Goal: Transaction & Acquisition: Download file/media

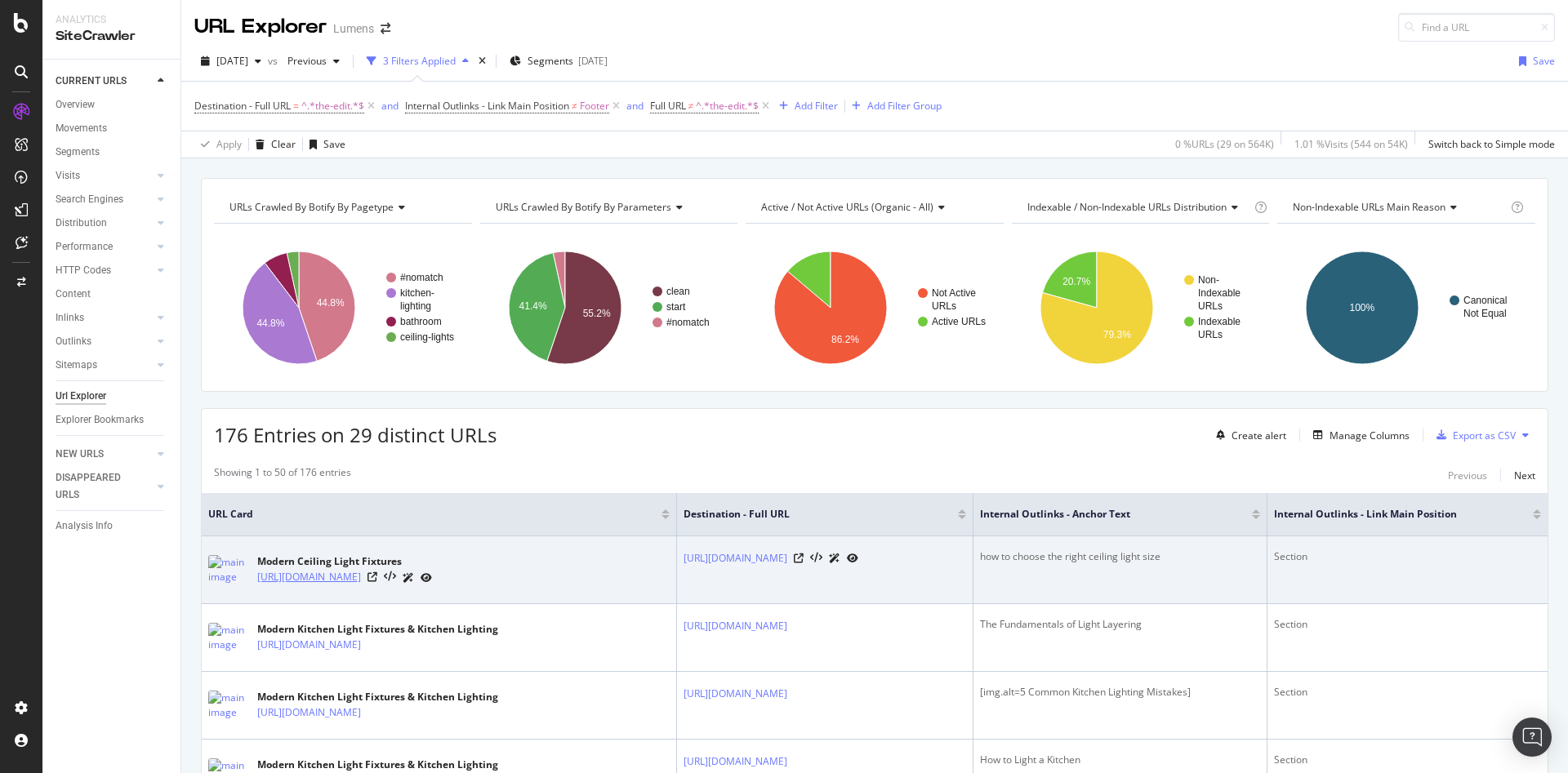
click at [353, 580] on link "https://www.lumens.com/ceiling-lights/" at bounding box center [309, 577] width 104 height 16
click at [378, 574] on icon at bounding box center [373, 577] width 10 height 10
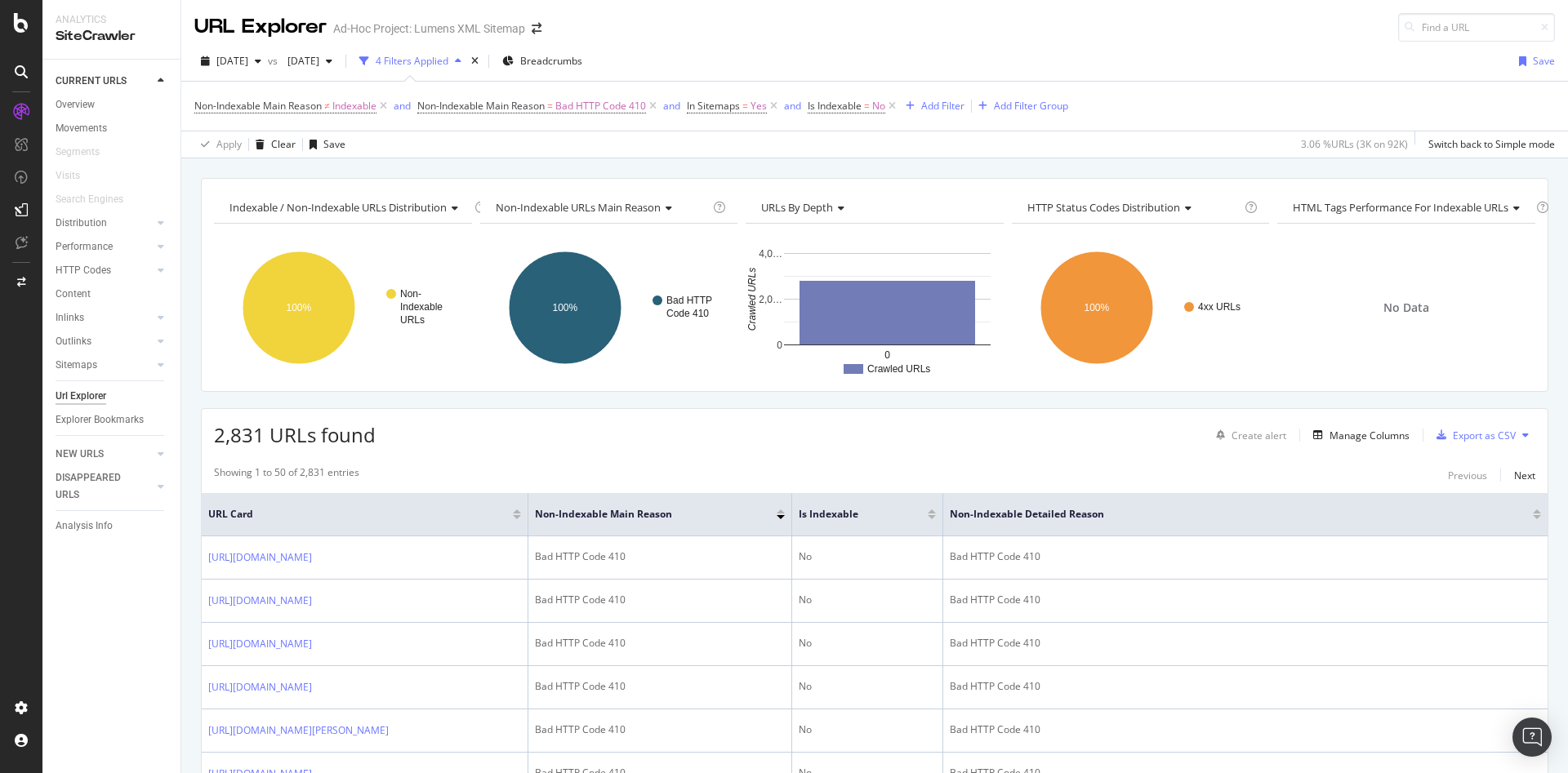
click at [1112, 25] on div "URL Explorer Ad-Hoc Project: Lumens XML Sitemap" at bounding box center [874, 20] width 1386 height 41
click at [595, 107] on span "Bad HTTP Code 410" at bounding box center [600, 107] width 90 height 23
click at [525, 187] on input "Bad HTTP Code 410" at bounding box center [511, 200] width 155 height 26
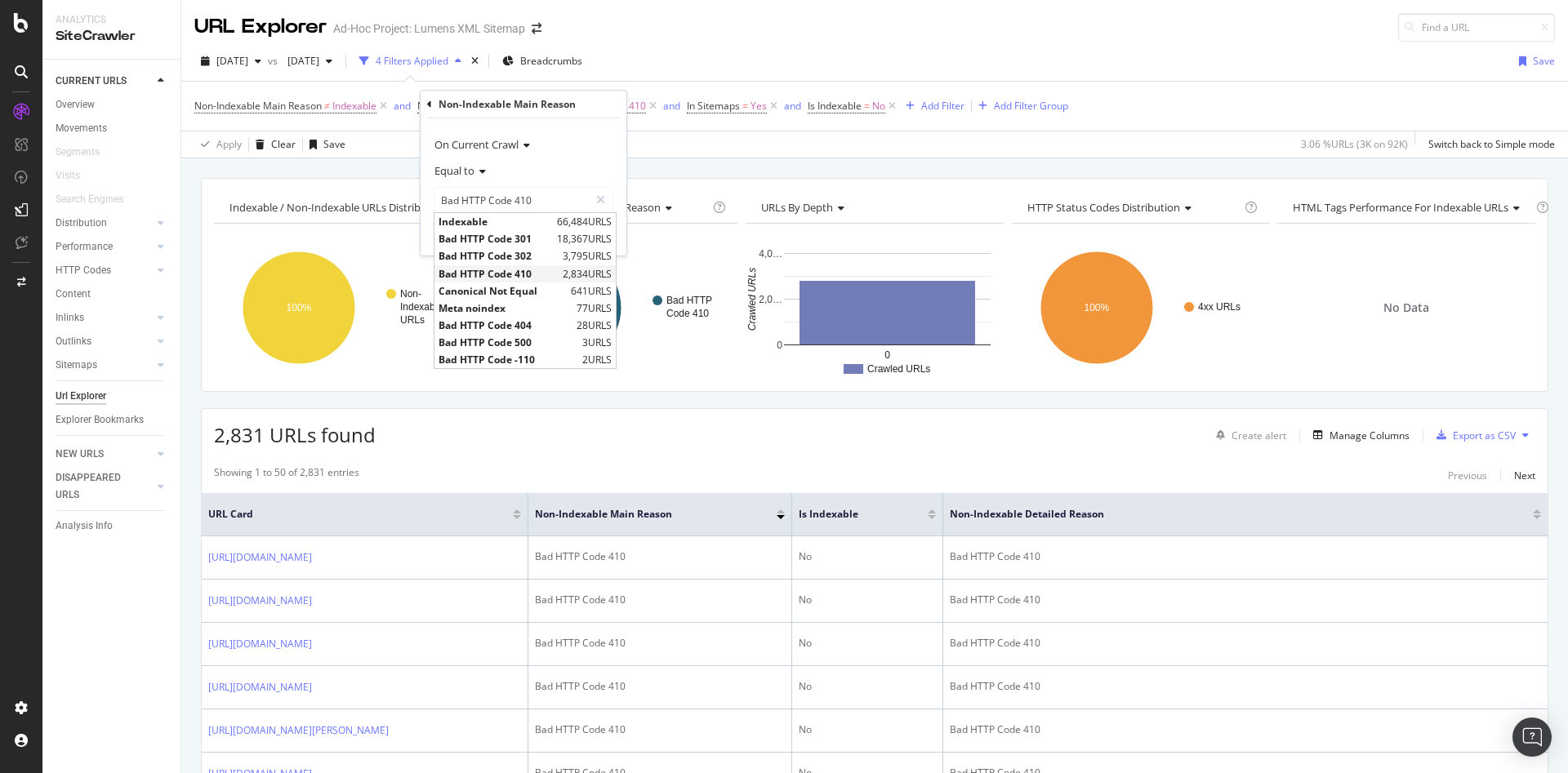
click at [490, 270] on span "Bad HTTP Code 410" at bounding box center [499, 274] width 120 height 13
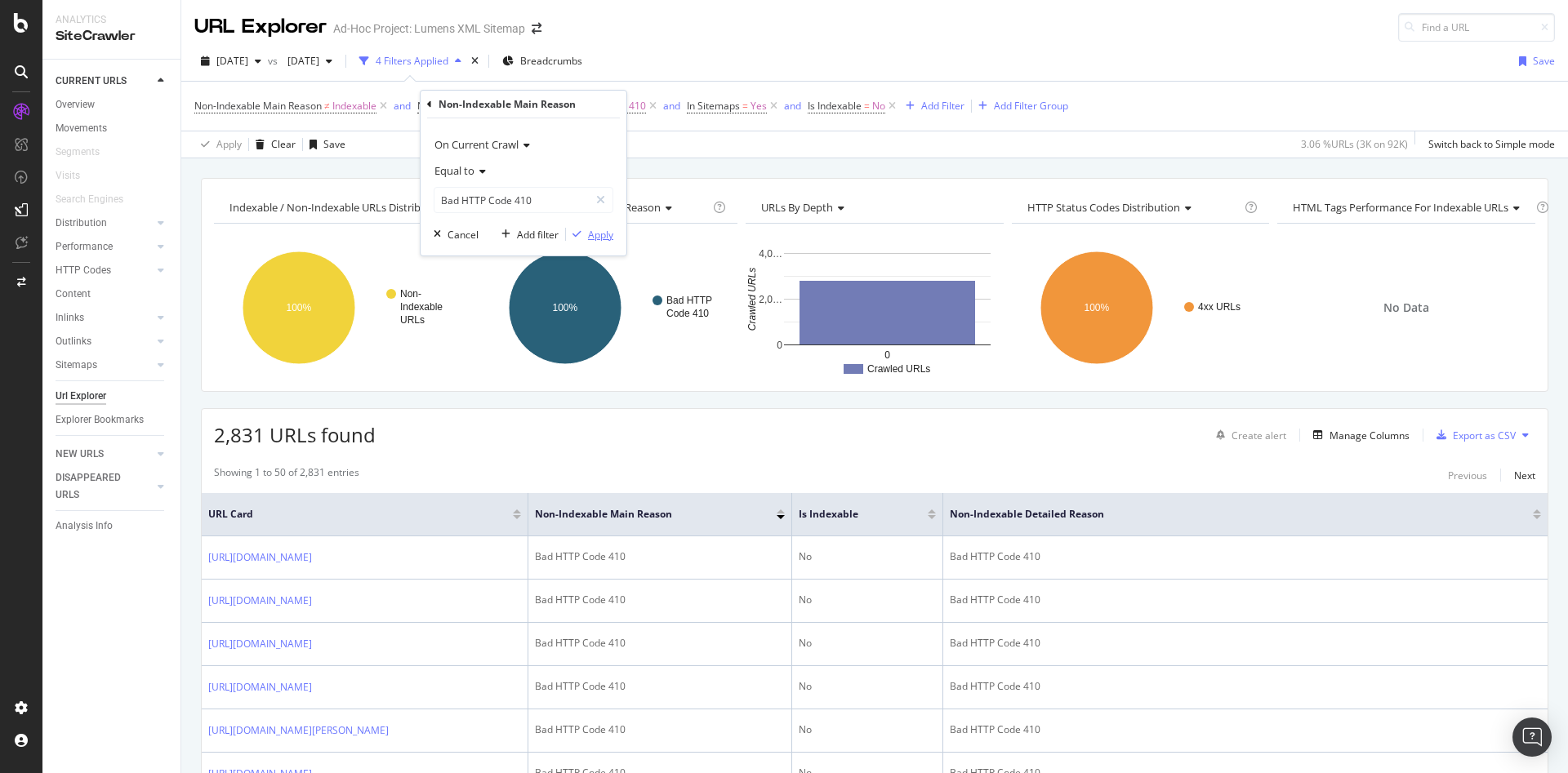
click at [600, 233] on div "Apply" at bounding box center [600, 234] width 25 height 13
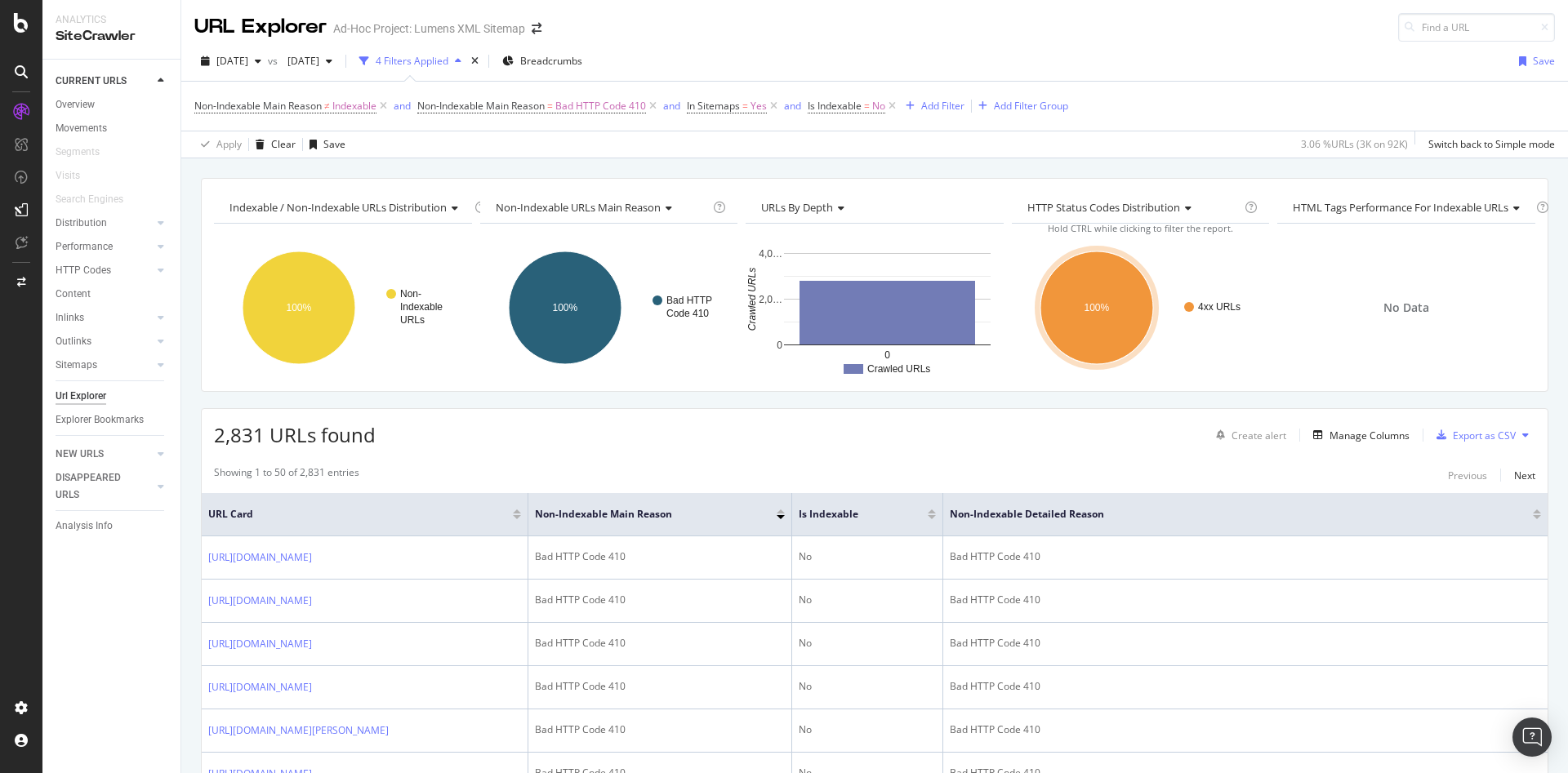
click at [783, 144] on div "Apply Clear Save 3.06 % URLs ( 3K on 92K ) Switch back to Simple mode" at bounding box center [874, 144] width 1386 height 27
click at [319, 57] on span "[DATE]" at bounding box center [300, 60] width 38 height 13
click at [689, 166] on div "Indexable / Non-Indexable URLs distribution Chart (by Value) Table Expand Expor…" at bounding box center [874, 178] width 1386 height 39
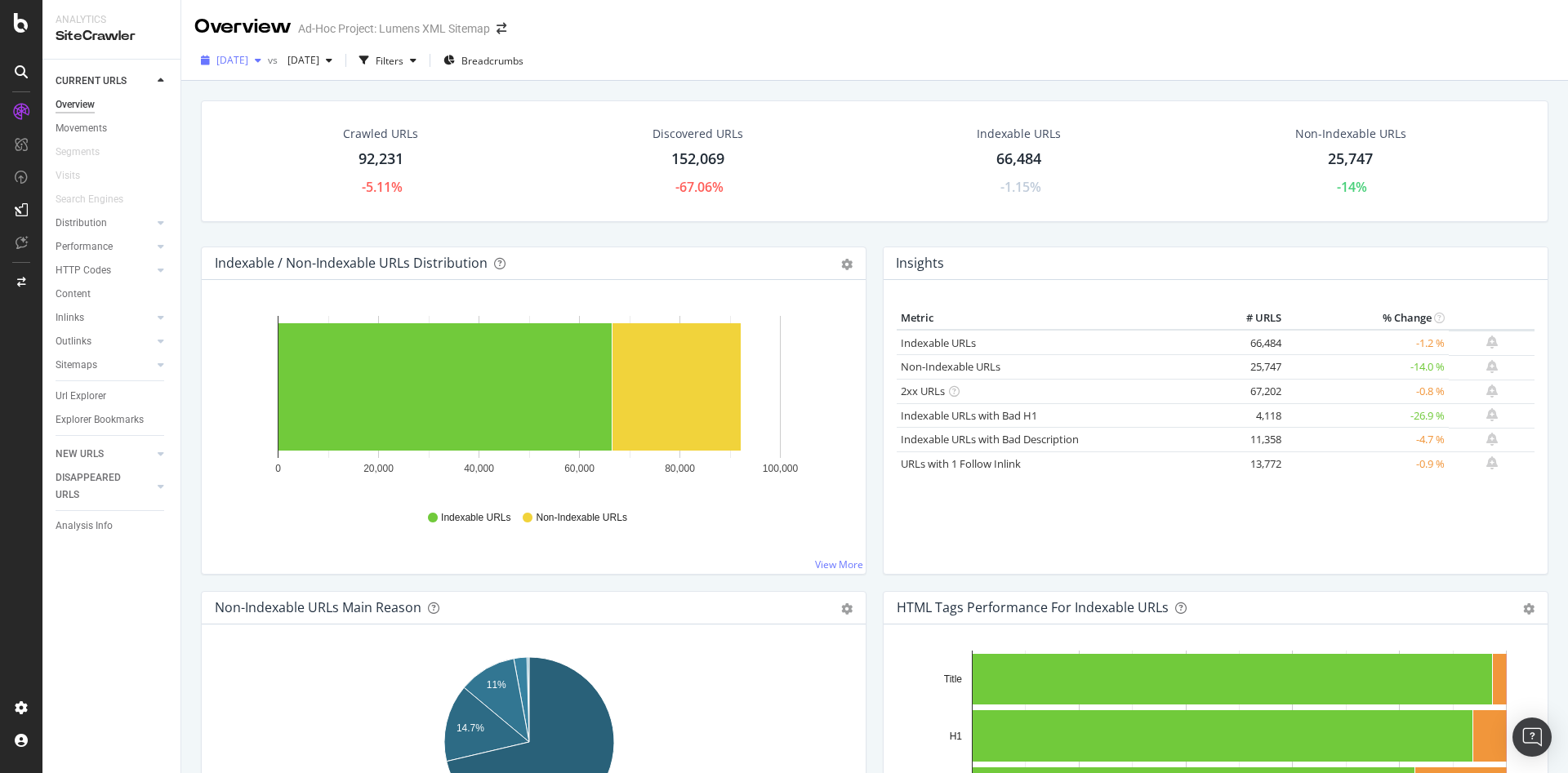
click at [248, 60] on span "[DATE]" at bounding box center [232, 60] width 32 height 13
click at [927, 55] on div "2025 Sep. 12th vs 2025 Jul. 3rd Filters Breadcrumbs" at bounding box center [874, 63] width 1386 height 33
click at [745, 56] on div "2025 Sep. 12th vs 2025 Jul. 3rd Filters Breadcrumbs" at bounding box center [874, 63] width 1386 height 33
click at [248, 57] on span "2025 Sep. 12th" at bounding box center [232, 60] width 32 height 13
click at [789, 220] on div "Crawled URLs 92,231 -5.11% Discovered URLs 152,069 -67.06% Indexable URLs 66,48…" at bounding box center [874, 161] width 1348 height 122
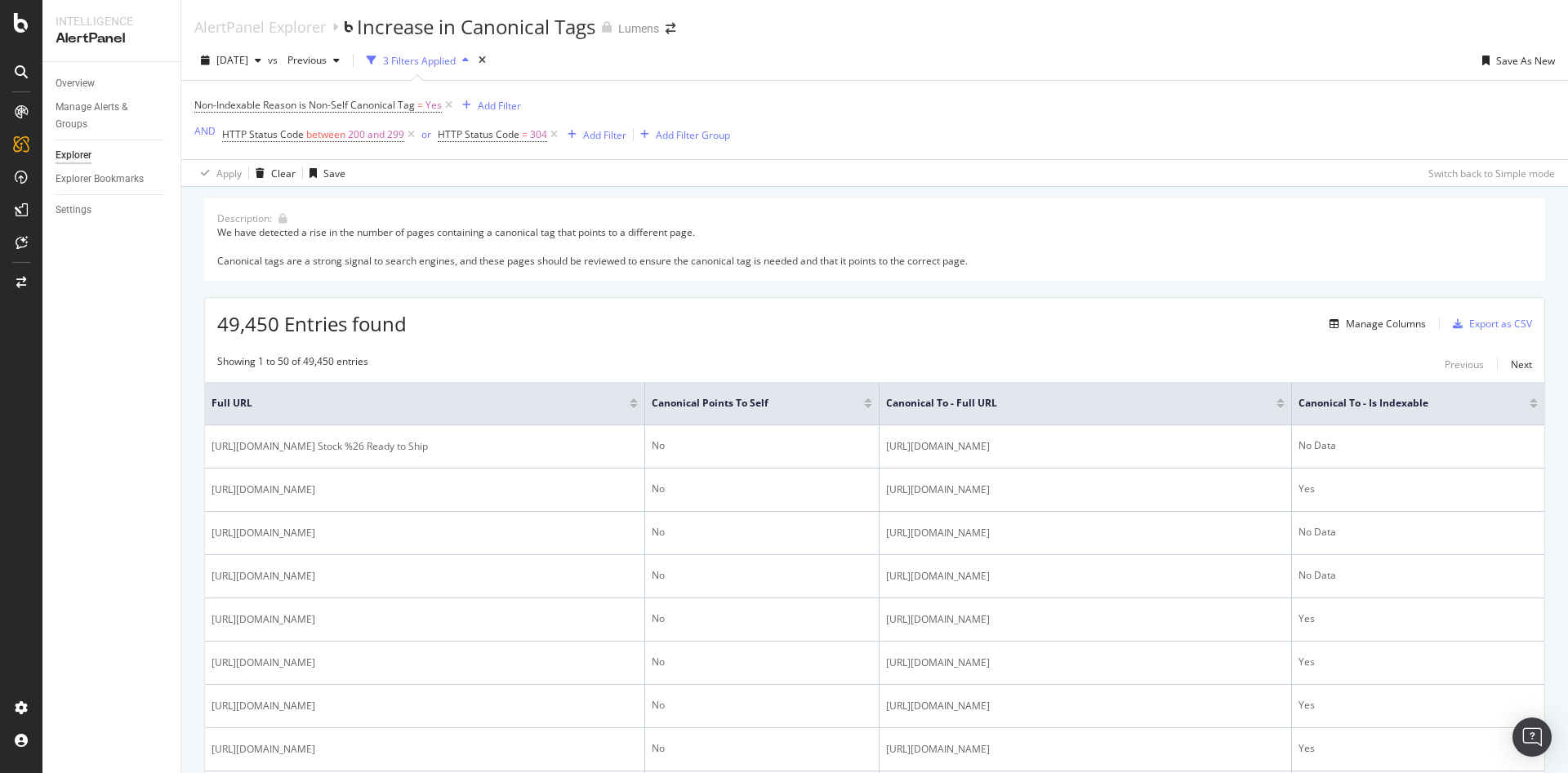
click at [495, 144] on span "HTTP Status Code = 304" at bounding box center [500, 134] width 123 height 23
click at [491, 134] on span "HTTP Status Code" at bounding box center [478, 134] width 82 height 13
click at [495, 231] on input "304" at bounding box center [540, 231] width 180 height 26
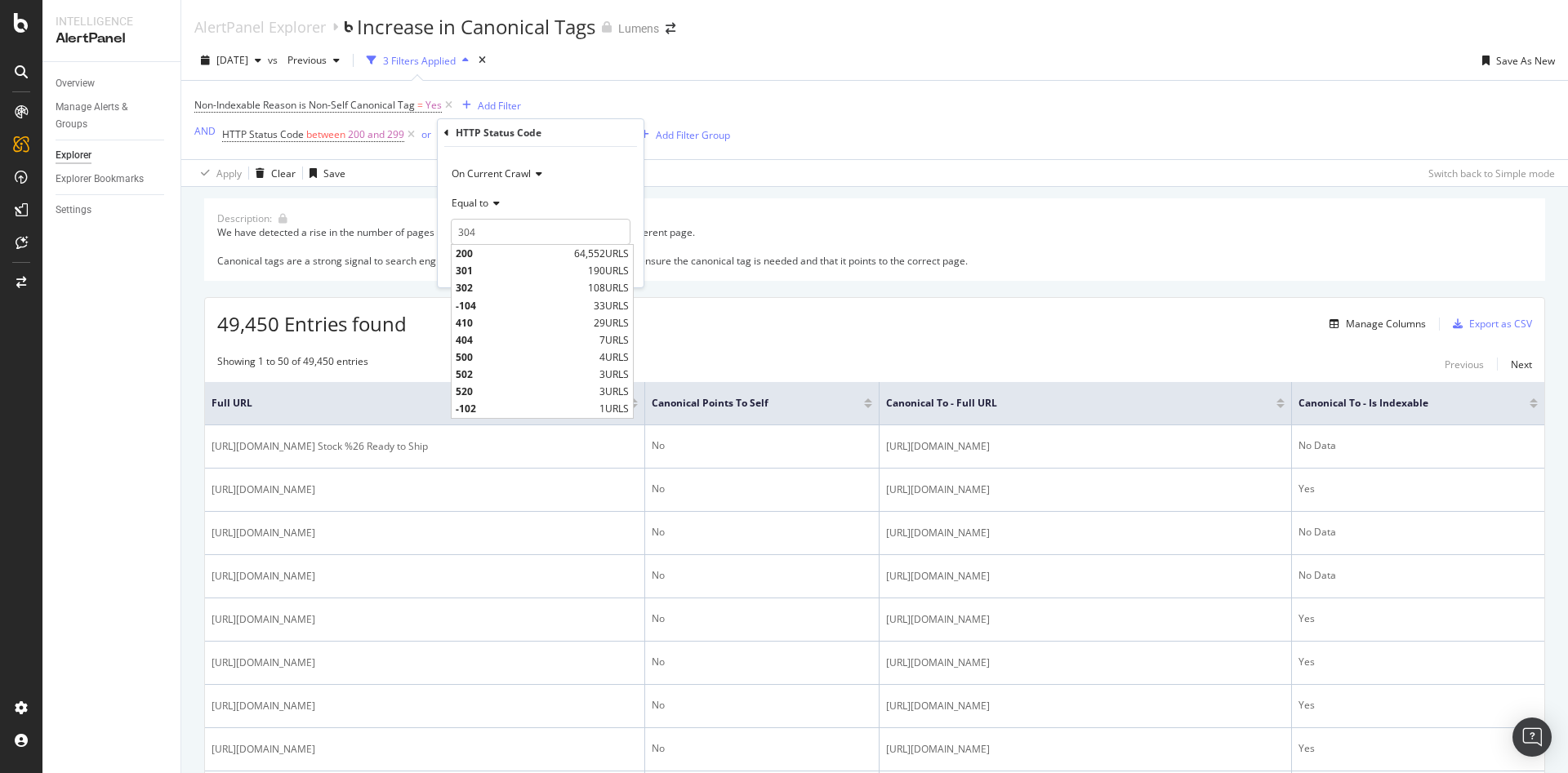
click at [972, 215] on div "Description: We have detected a rise in the number of pages containing a canoni…" at bounding box center [875, 240] width 1341 height 83
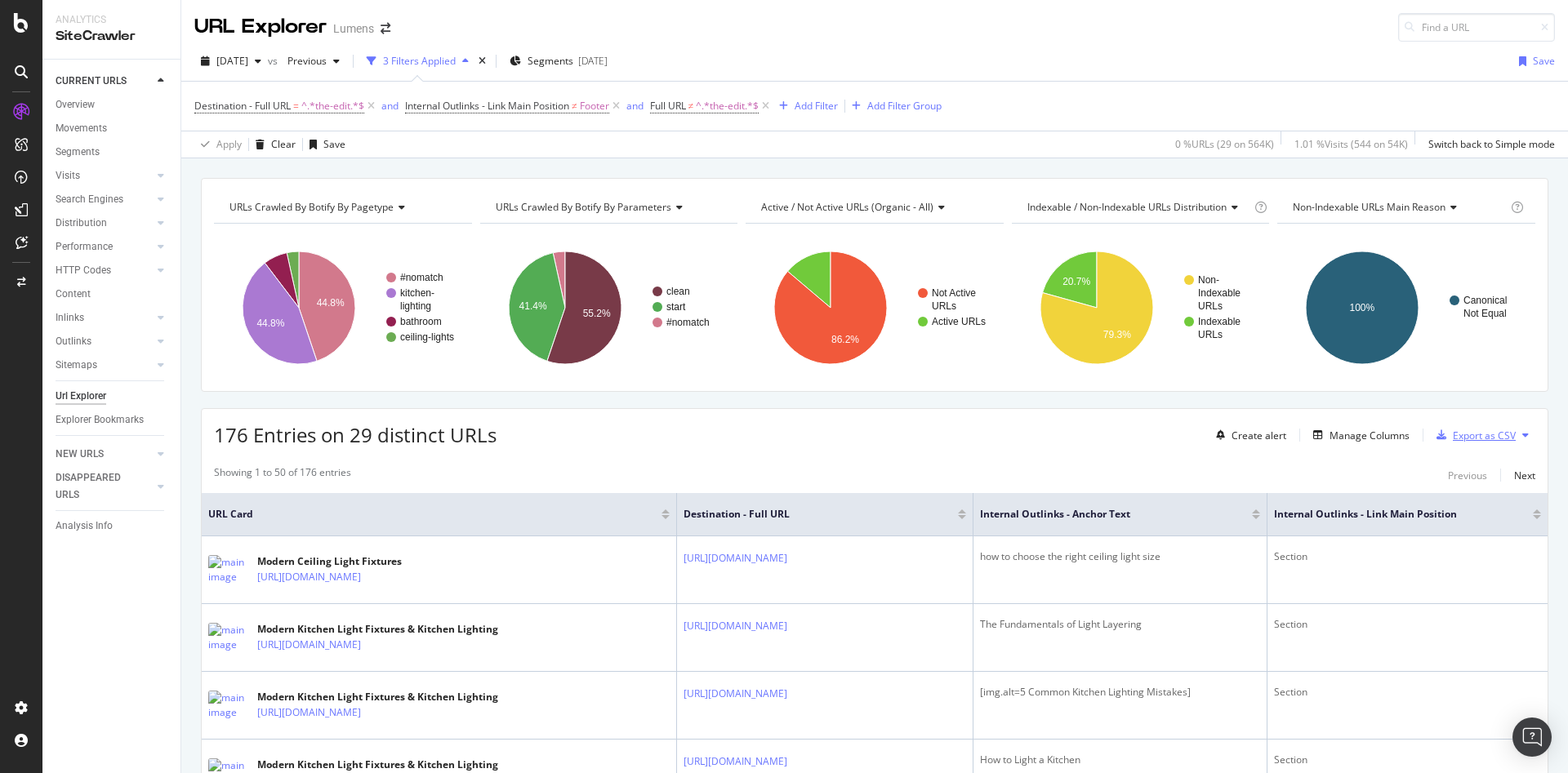
click at [1457, 430] on div "Export as CSV" at bounding box center [1483, 435] width 62 height 13
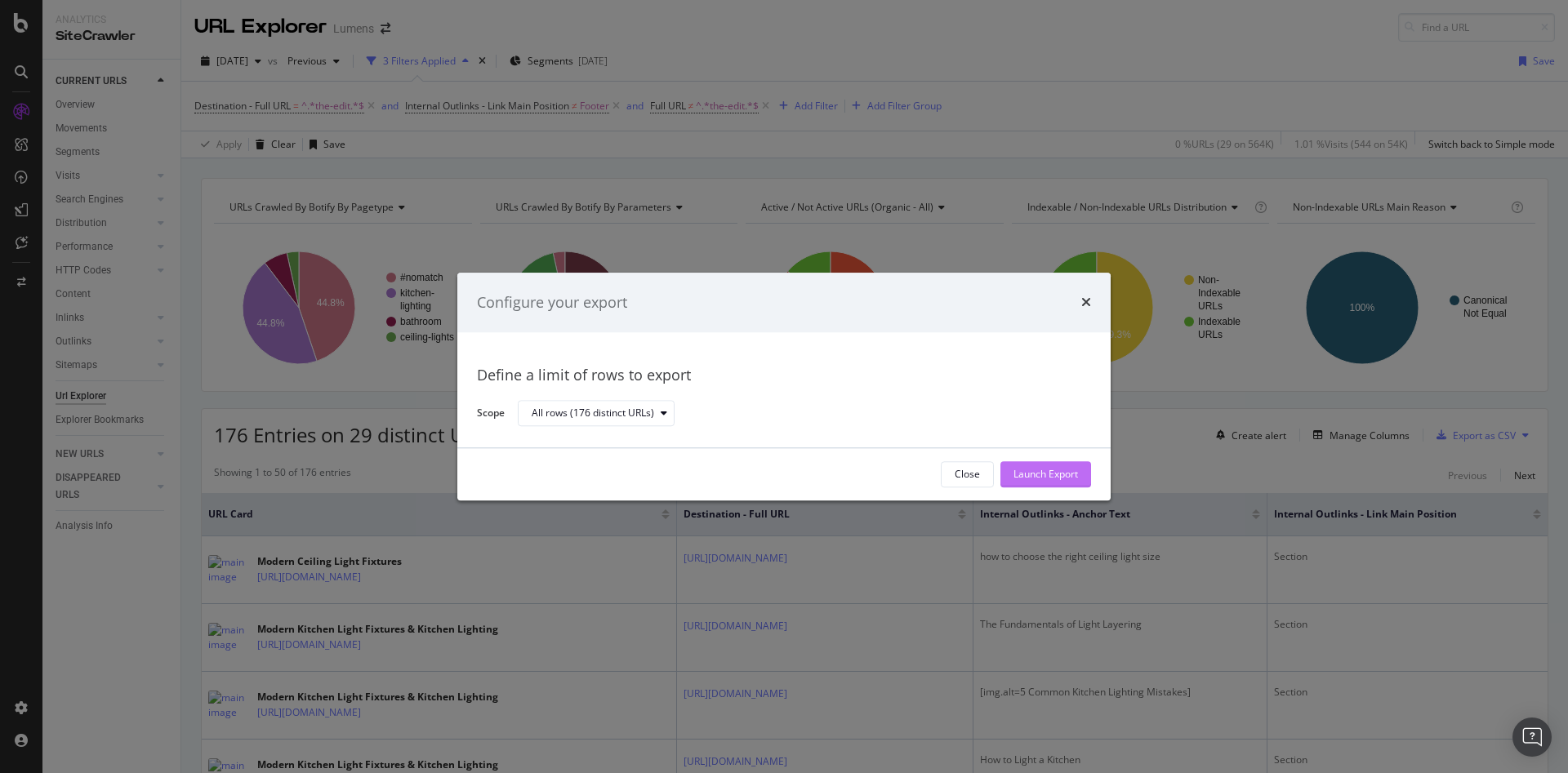
click at [1078, 471] on button "Launch Export" at bounding box center [1045, 473] width 90 height 26
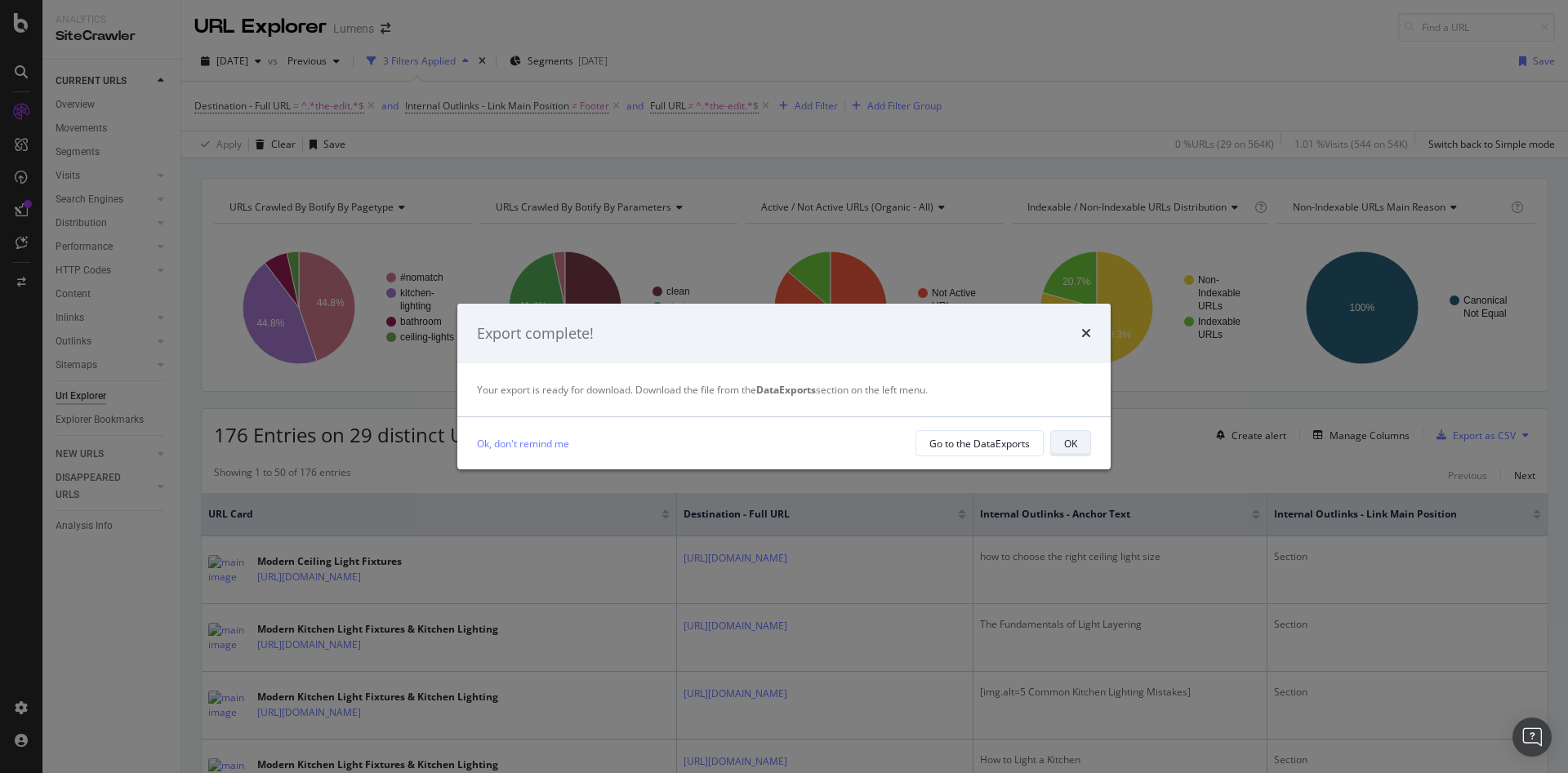
click at [1076, 444] on div "OK" at bounding box center [1071, 444] width 13 height 13
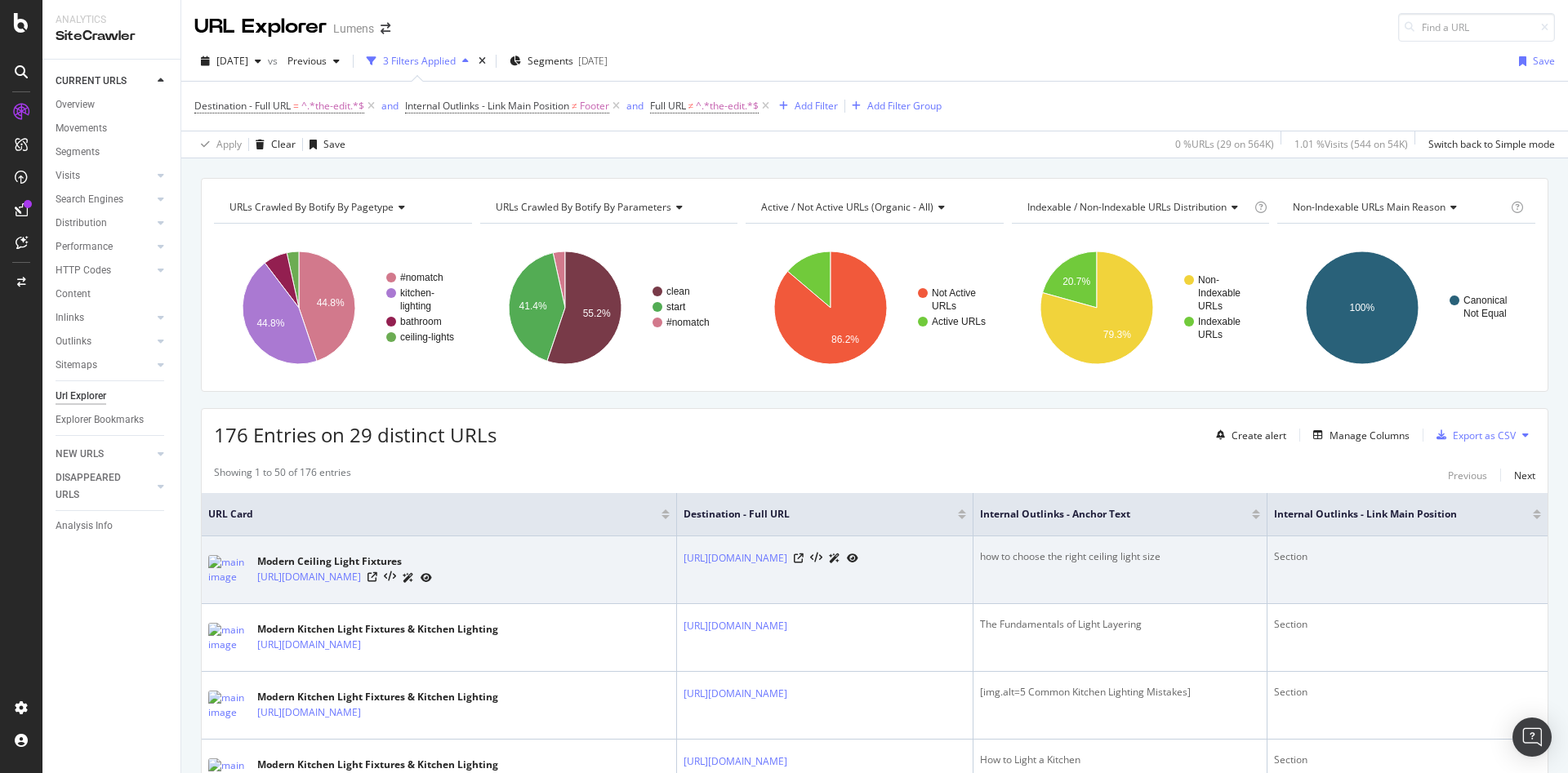
scroll to position [34, 0]
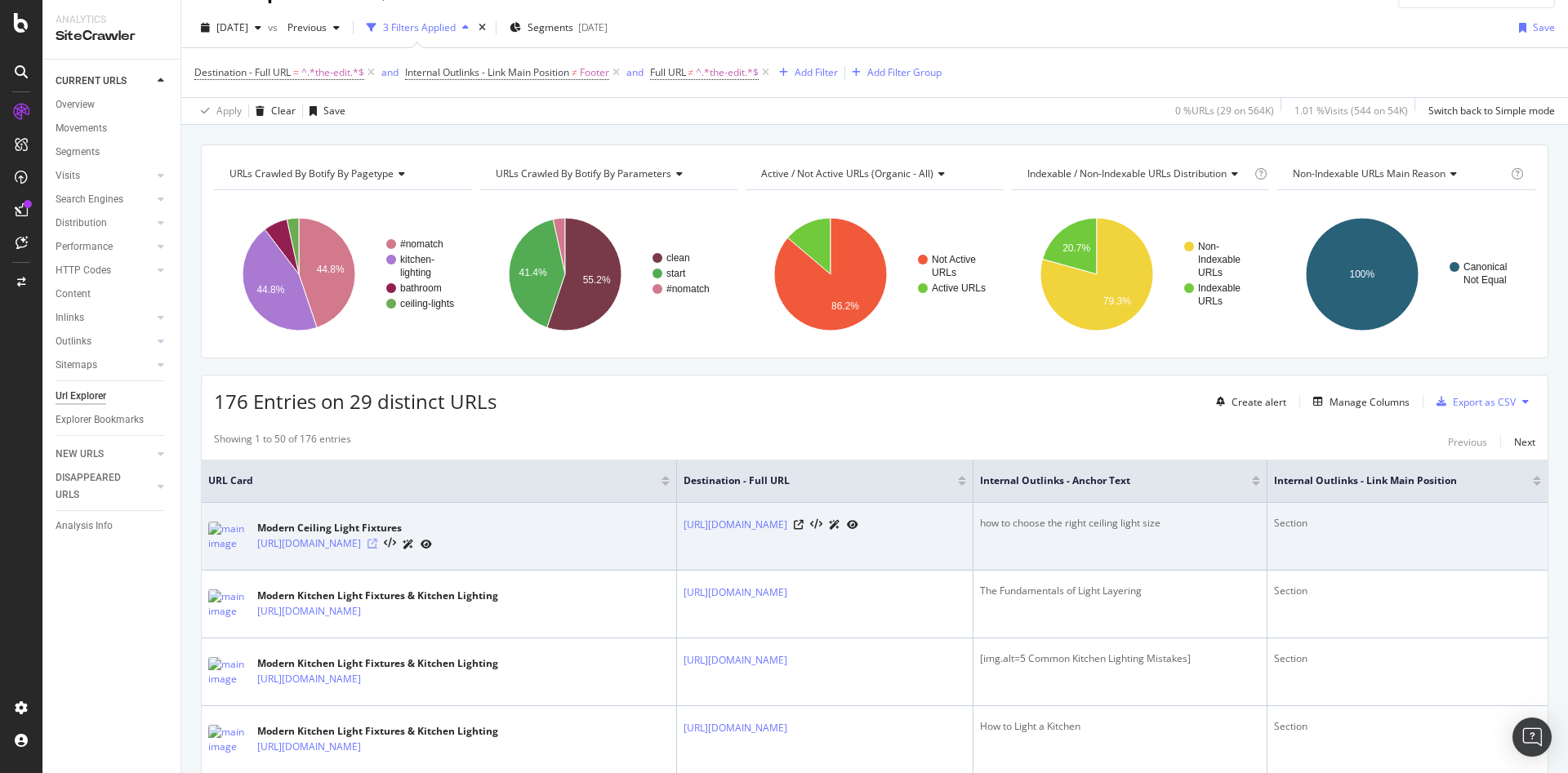
click at [378, 542] on icon at bounding box center [373, 544] width 10 height 10
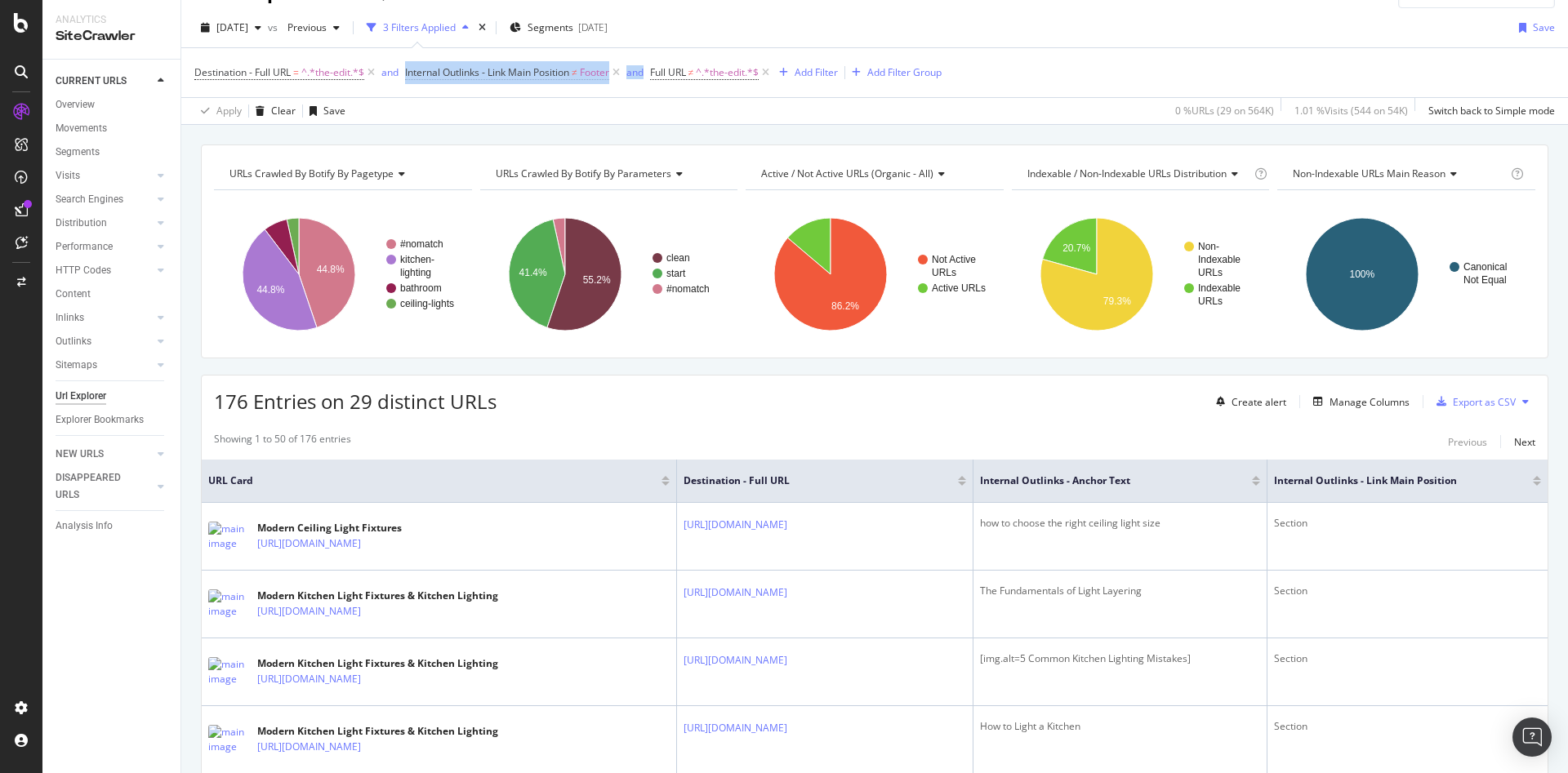
drag, startPoint x: 295, startPoint y: 90, endPoint x: 593, endPoint y: 94, distance: 298.0
click at [593, 94] on div "Destination - Full URL = ^.*the-edit.*$ and Internal Outlinks - Link Main Posit…" at bounding box center [874, 72] width 1360 height 49
click at [1372, 403] on div "Manage Columns" at bounding box center [1369, 401] width 80 height 13
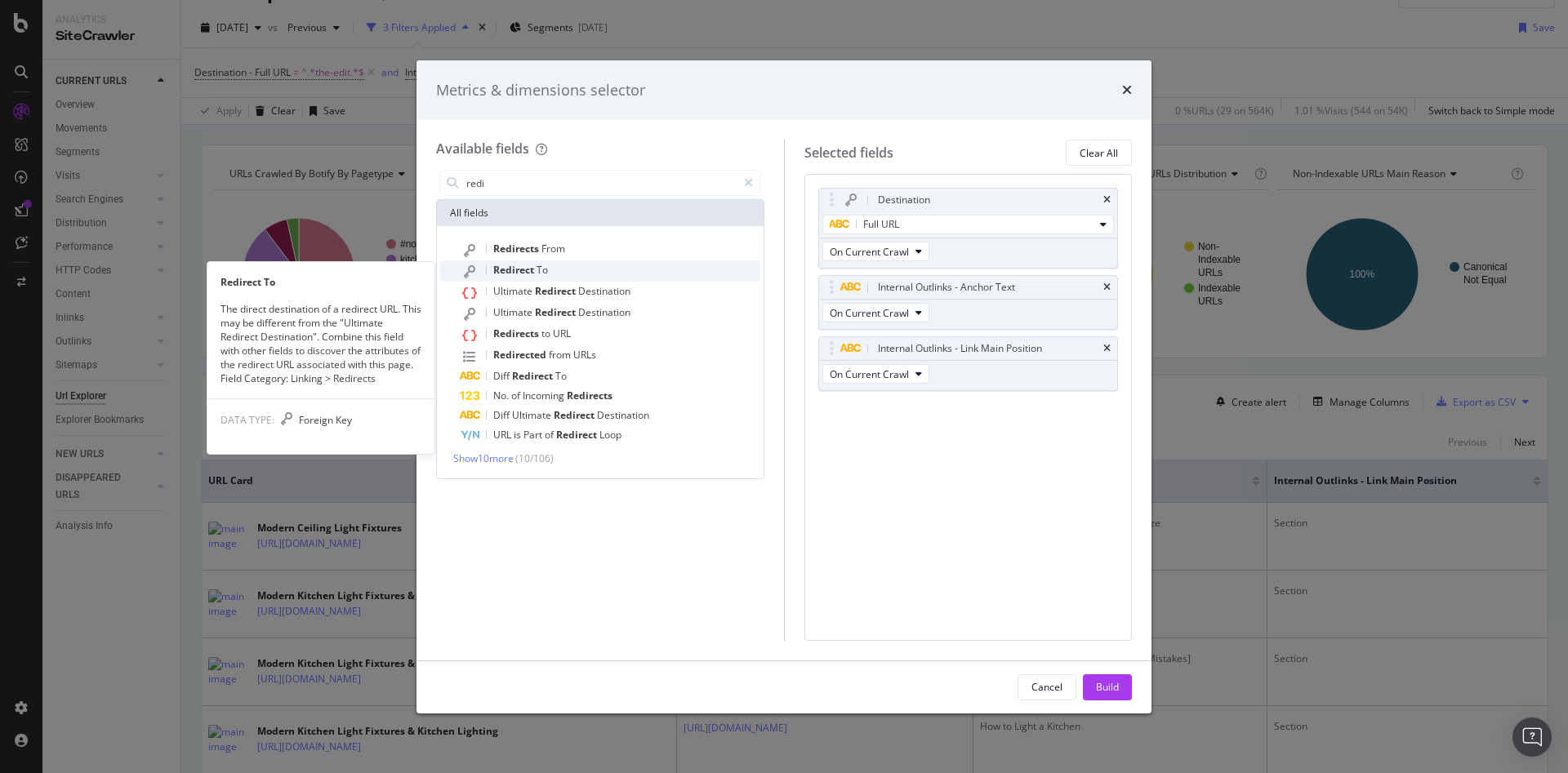
type input "redi"
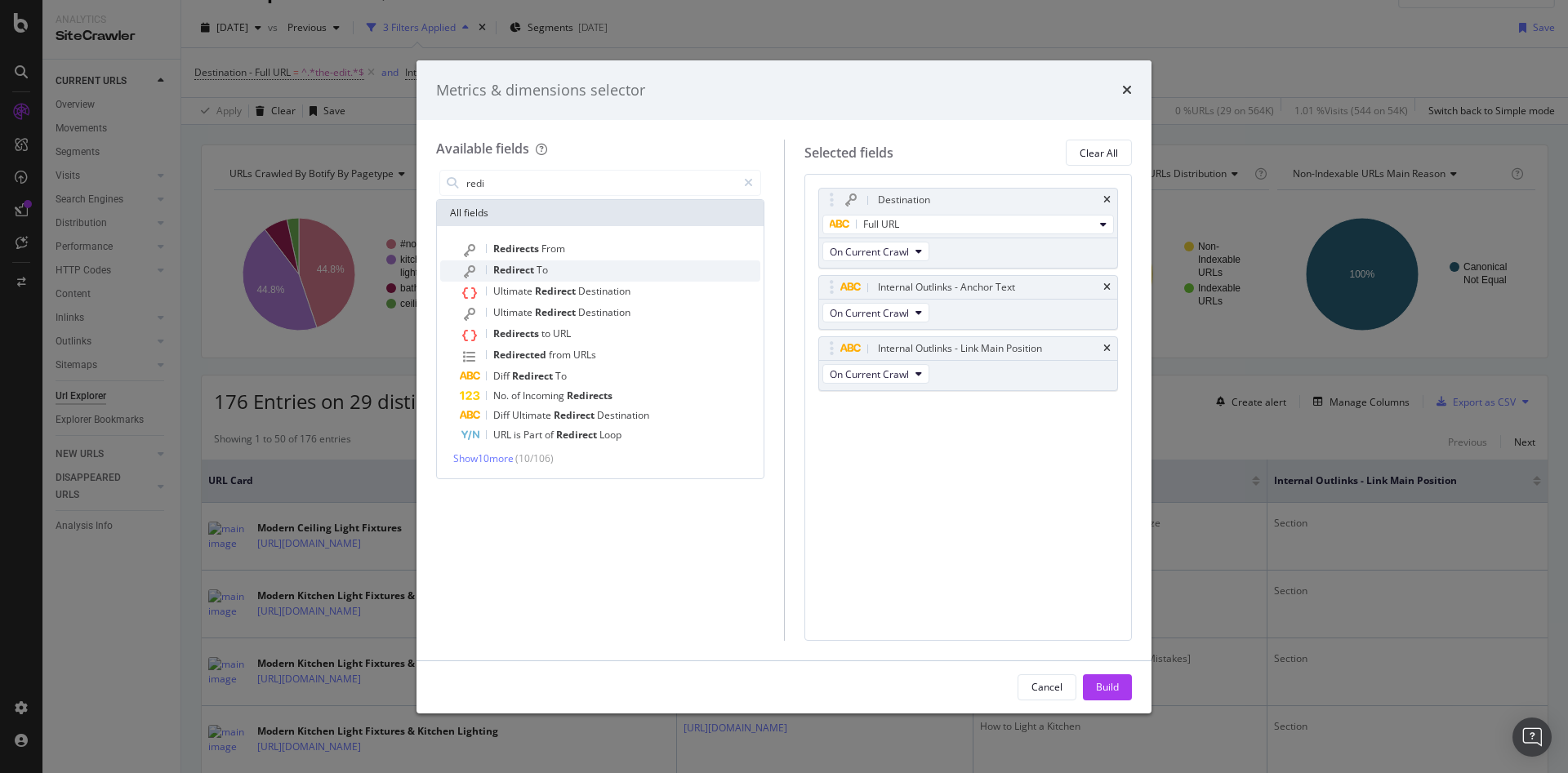
click at [549, 270] on div "Redirect To" at bounding box center [610, 271] width 301 height 21
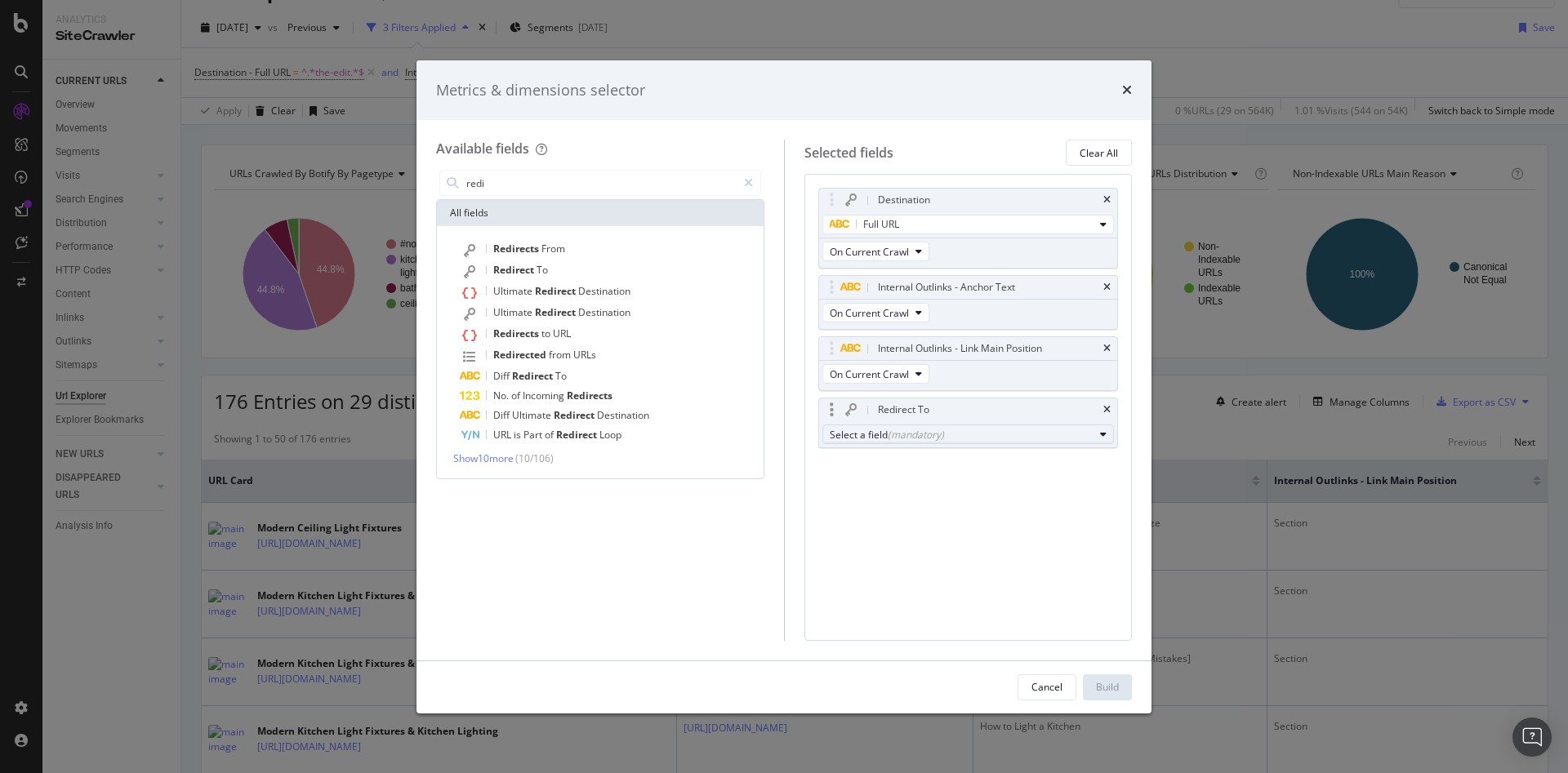
click at [864, 433] on div "Select a field (mandatory)" at bounding box center [962, 434] width 264 height 13
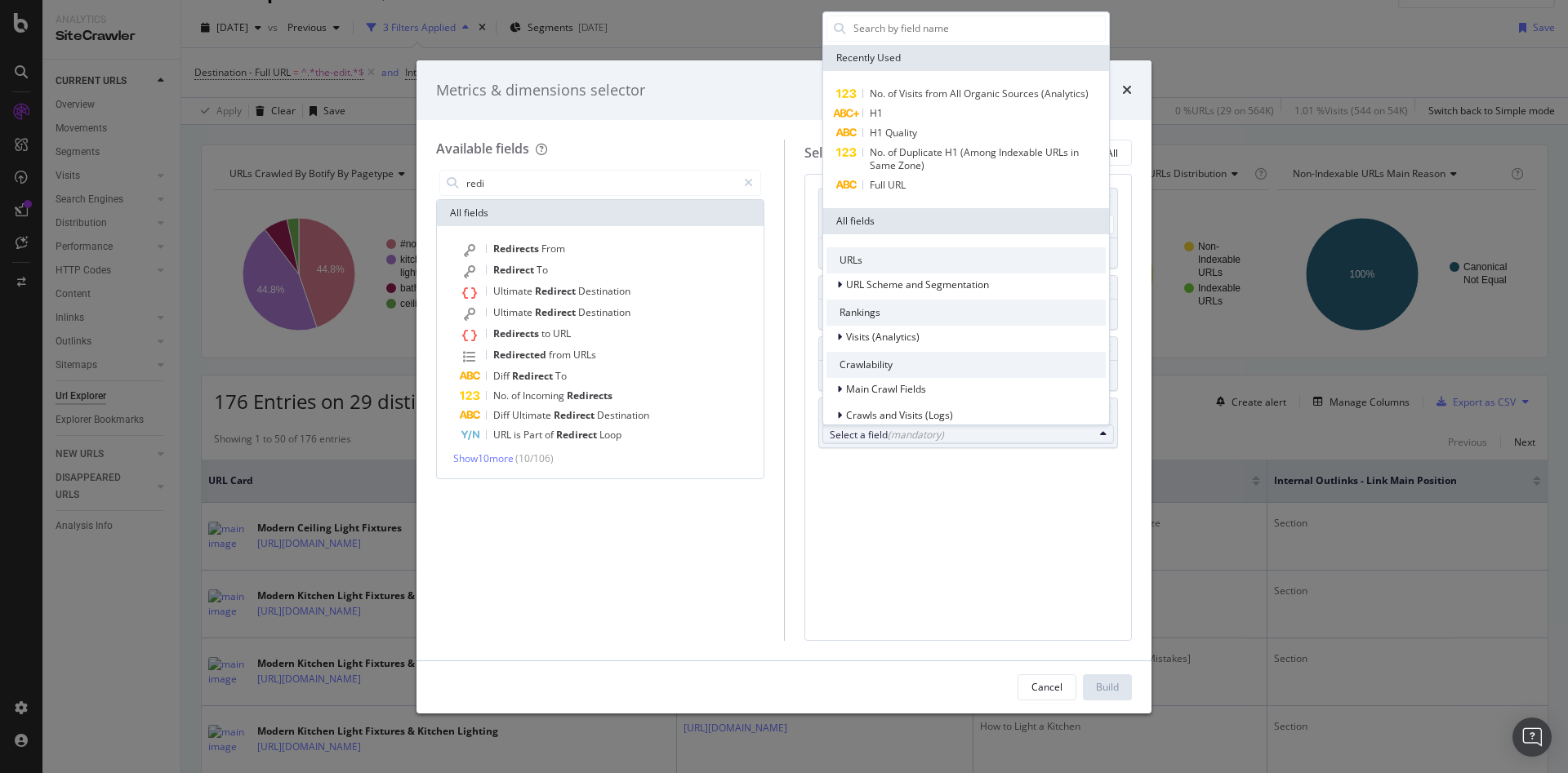
click at [879, 565] on div "Destination Full URL On Current Crawl Internal Outlinks - Anchor Text On Curren…" at bounding box center [968, 406] width 329 height 466
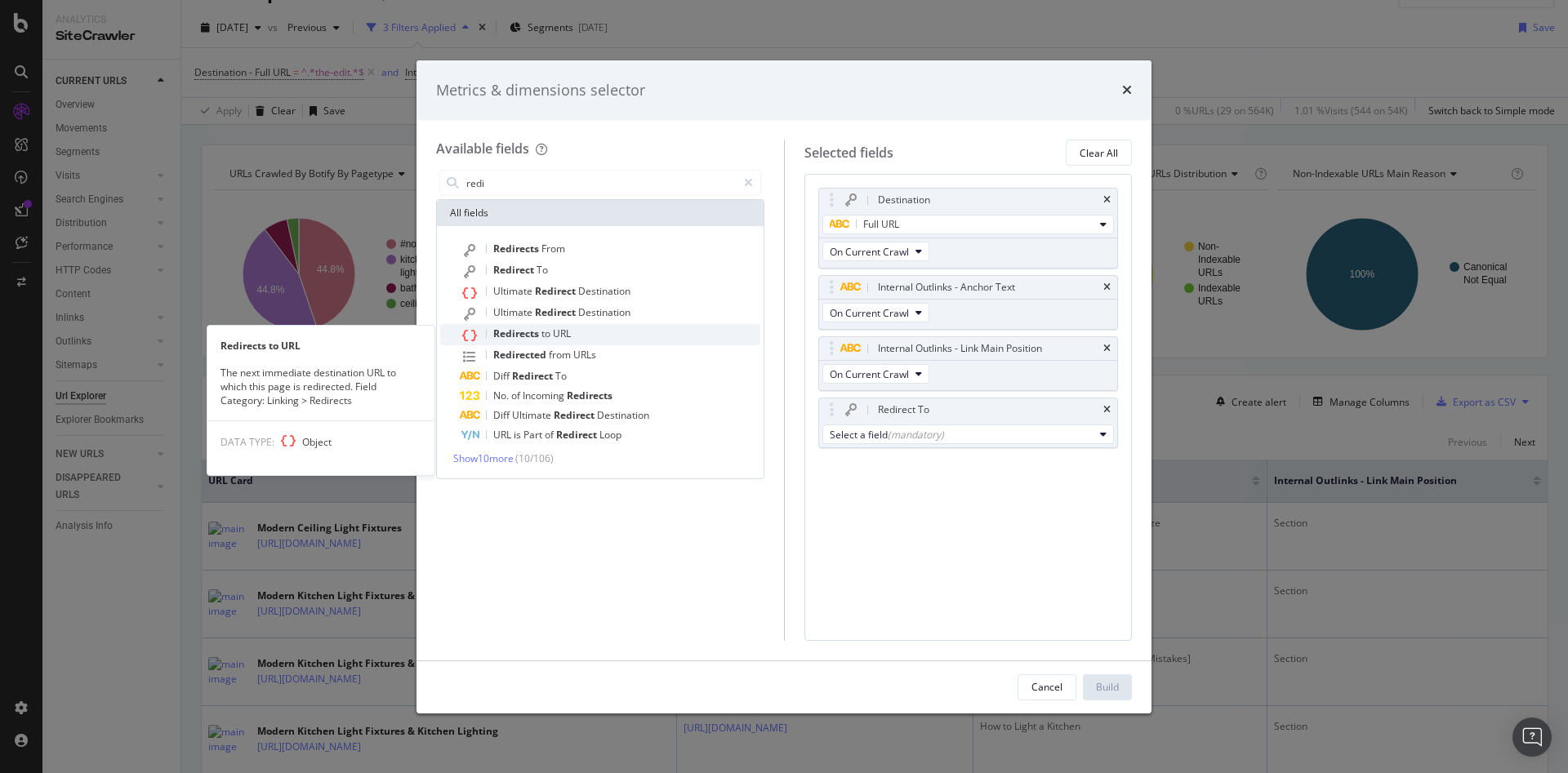
click at [604, 337] on div "Redirects to URL" at bounding box center [610, 334] width 301 height 21
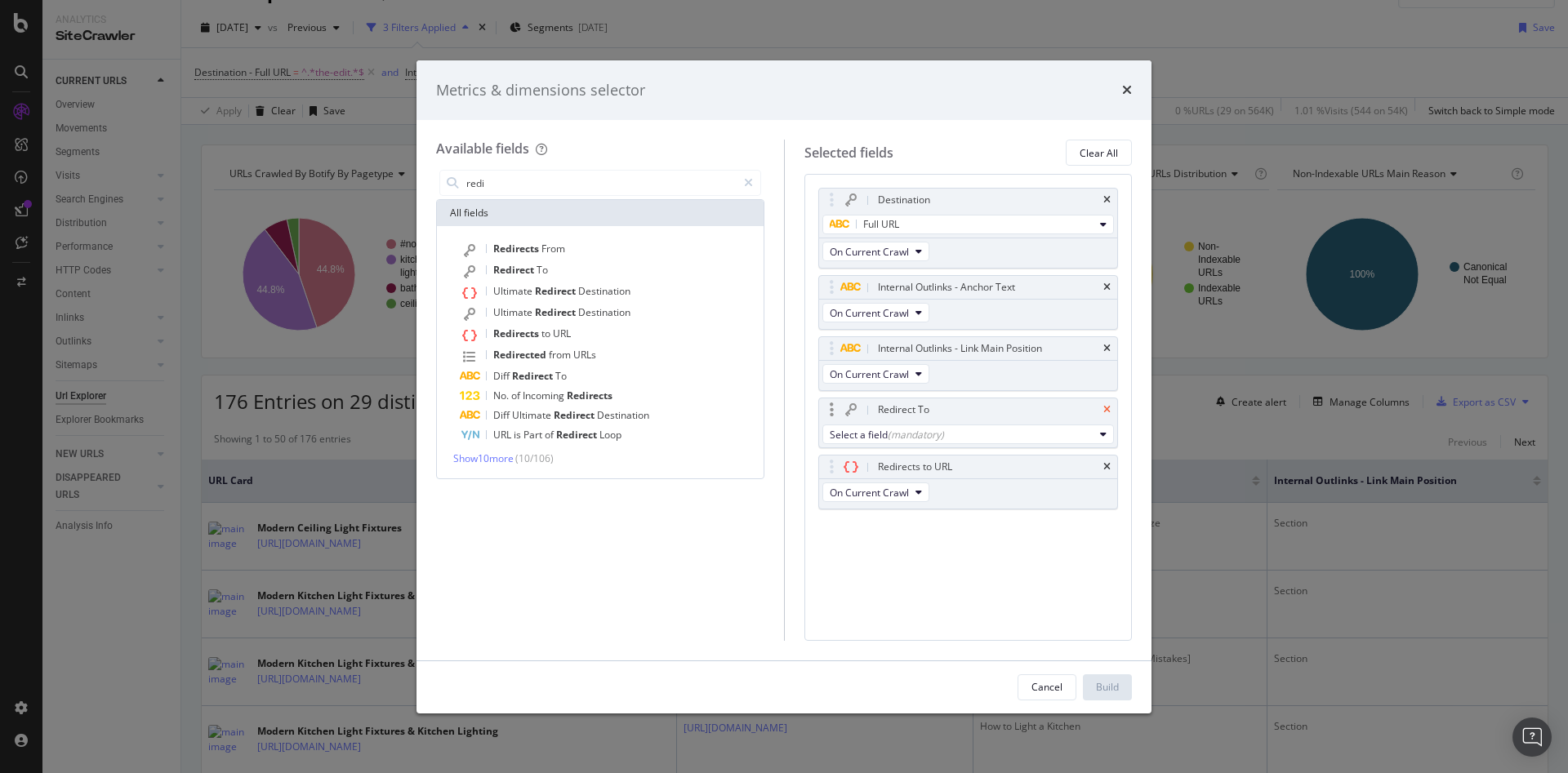
click at [1105, 410] on icon "times" at bounding box center [1108, 410] width 8 height 10
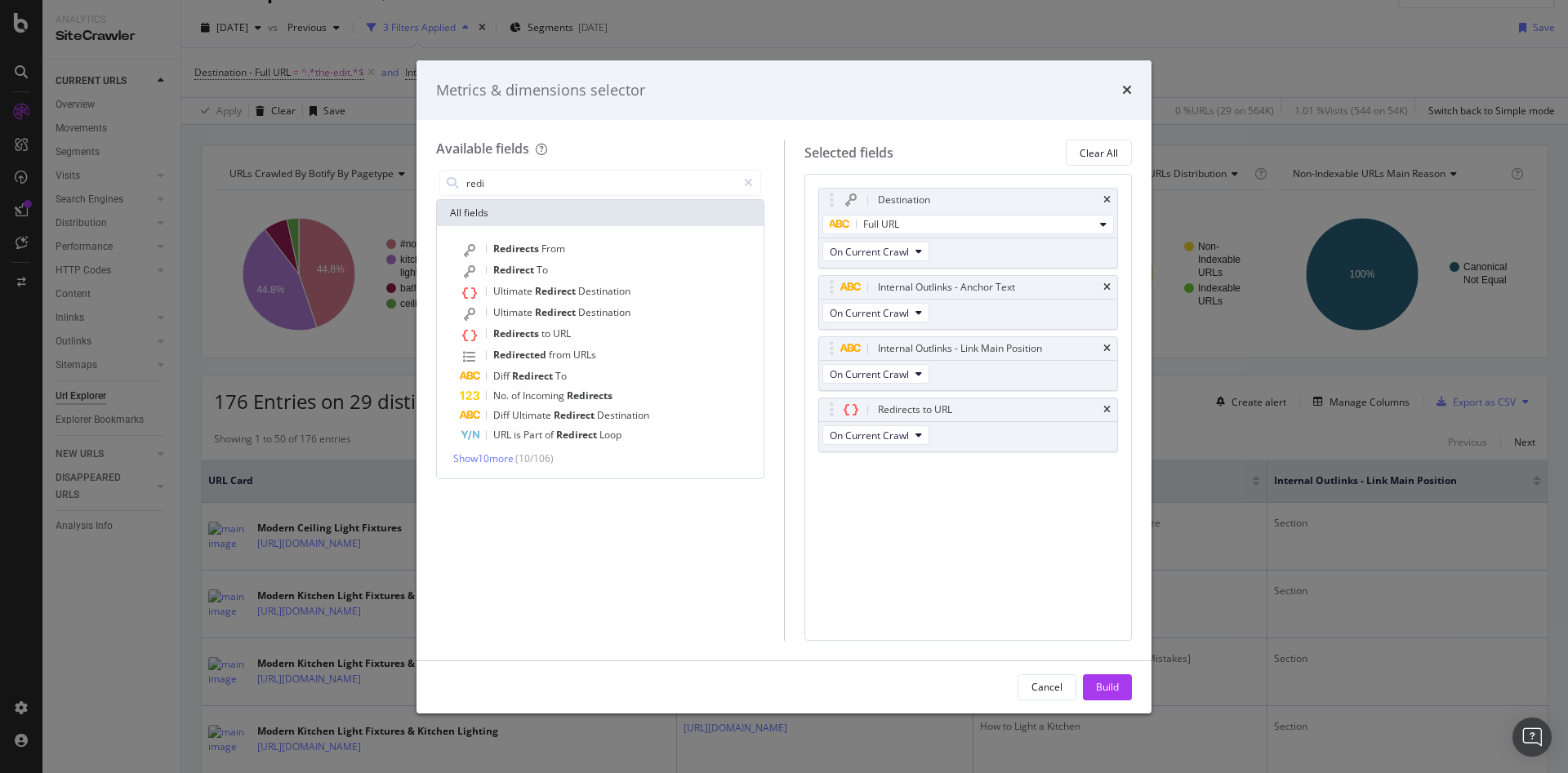
click at [1115, 672] on div "Cancel Build" at bounding box center [784, 688] width 735 height 52
click at [1109, 687] on div "Build" at bounding box center [1108, 687] width 23 height 13
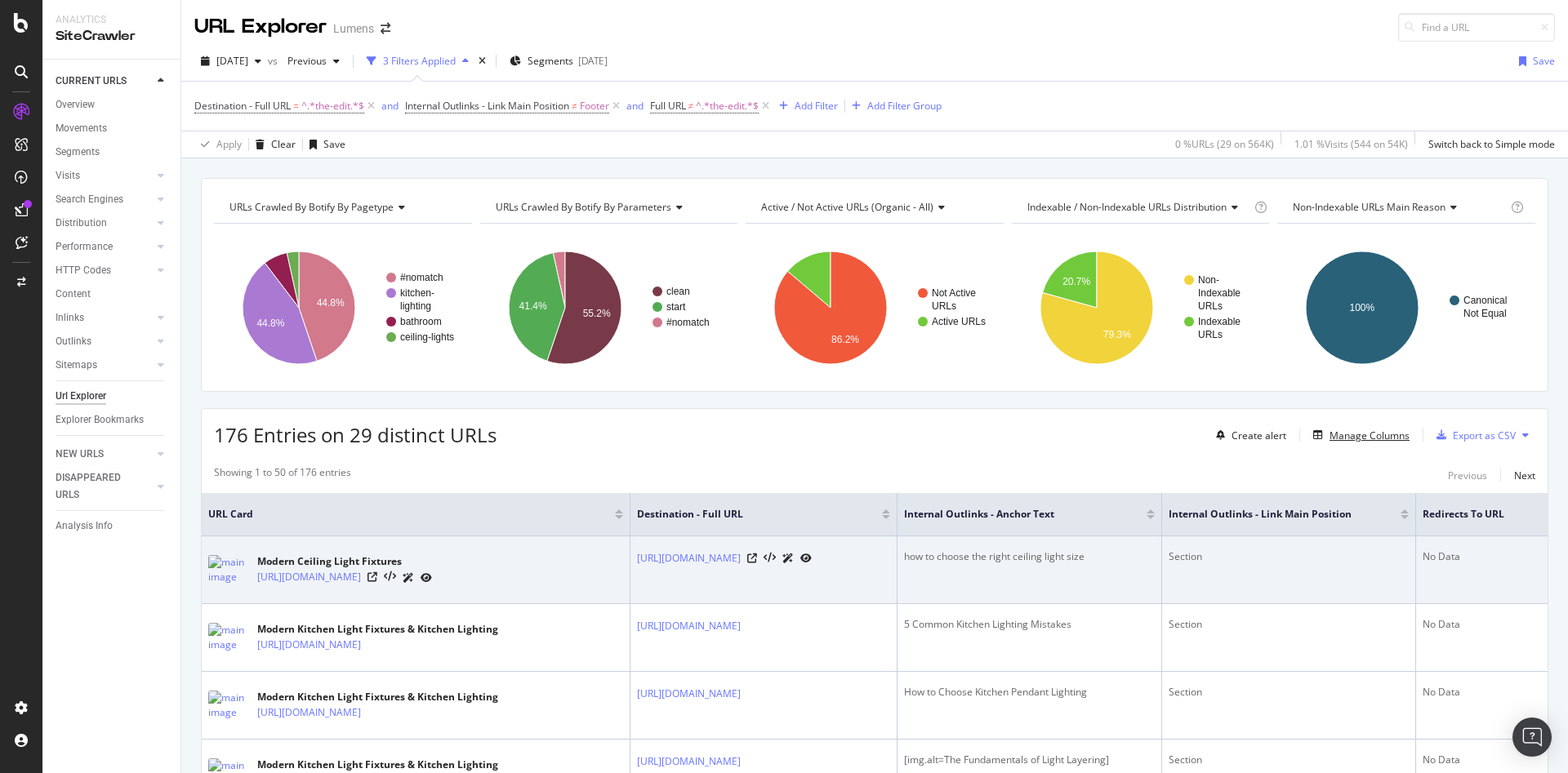
scroll to position [2, 0]
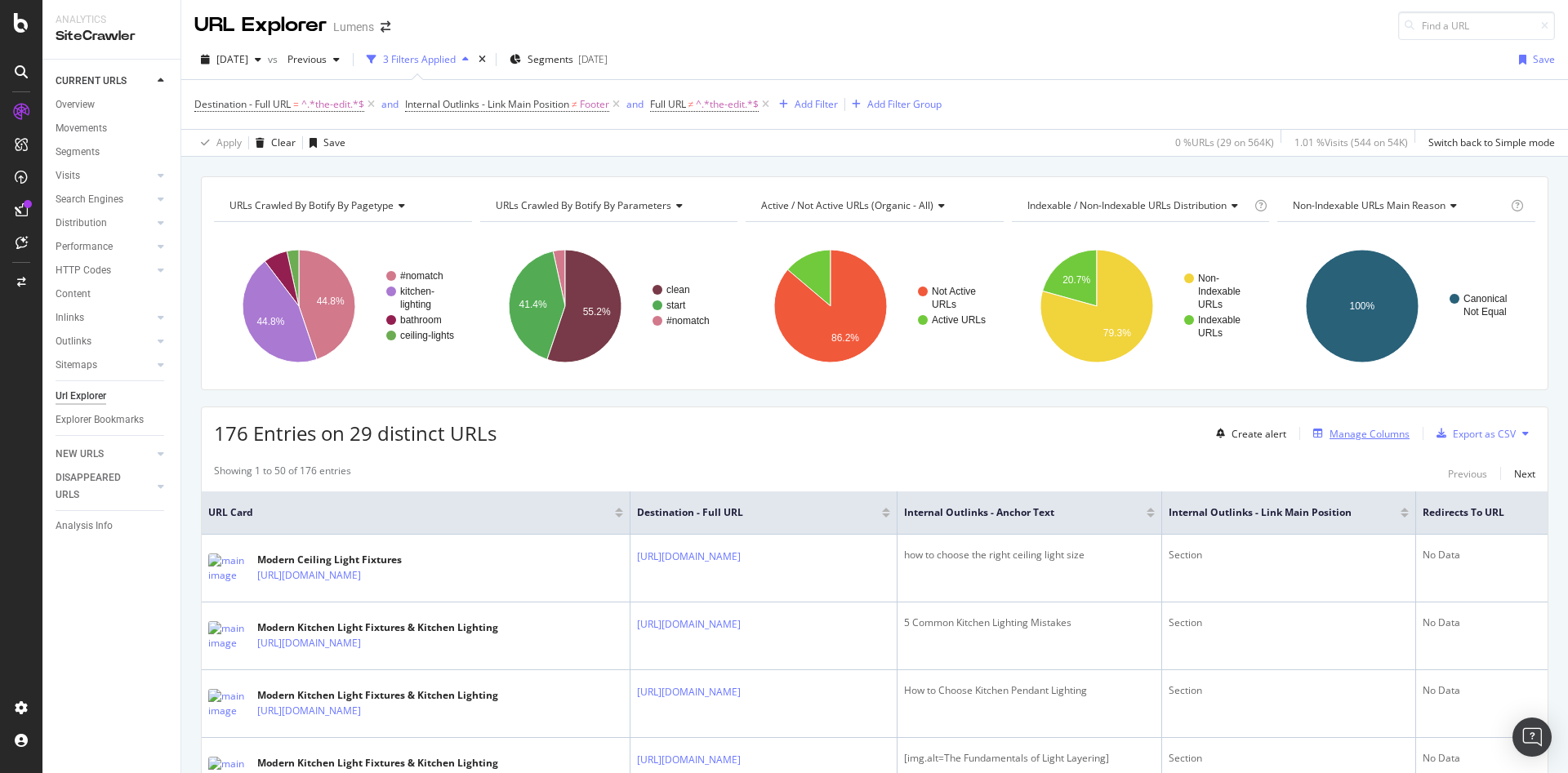
click at [1353, 437] on div "Manage Columns" at bounding box center [1369, 434] width 80 height 13
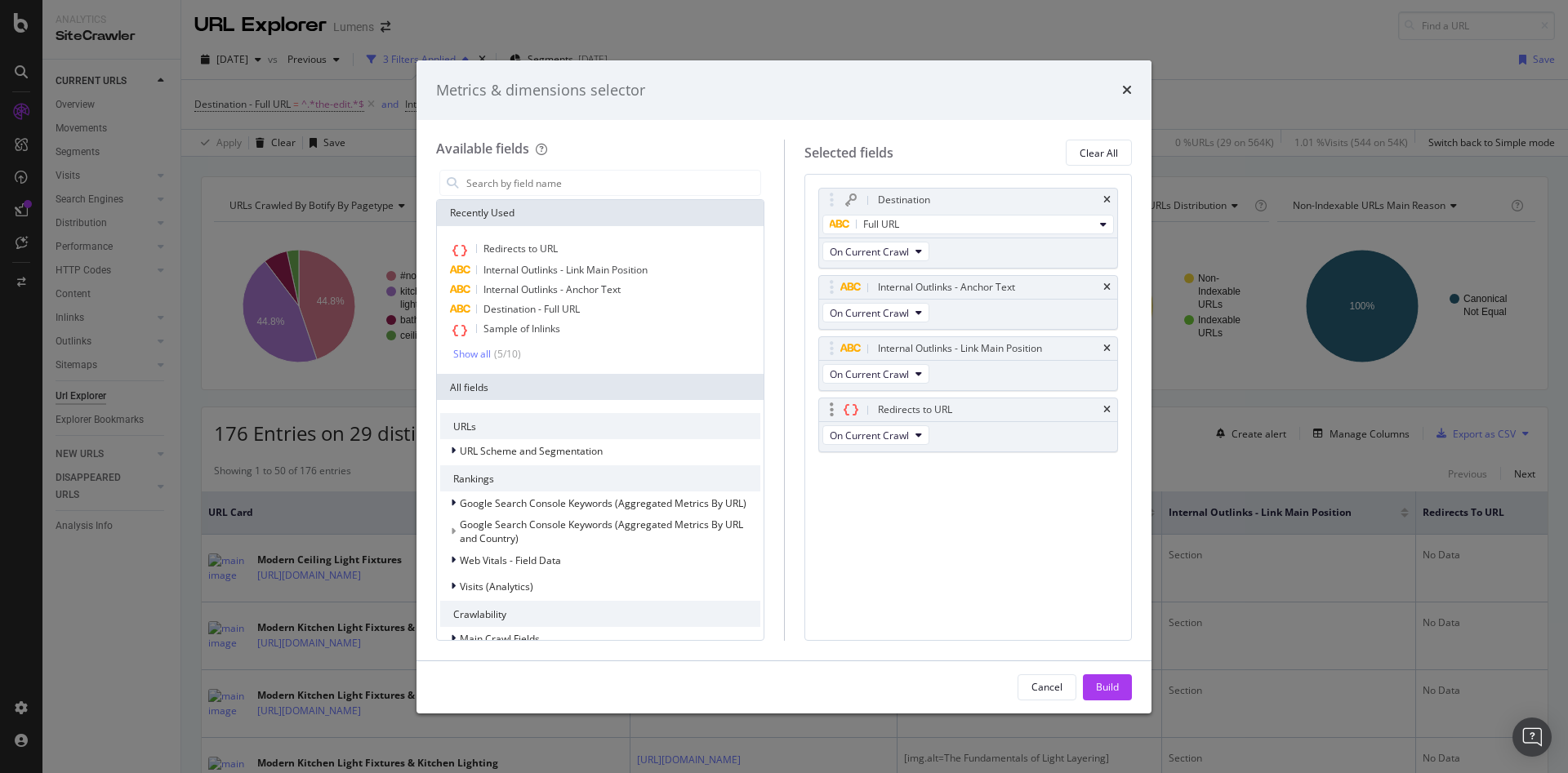
click at [1100, 411] on div "Redirects to URL" at bounding box center [968, 410] width 299 height 23
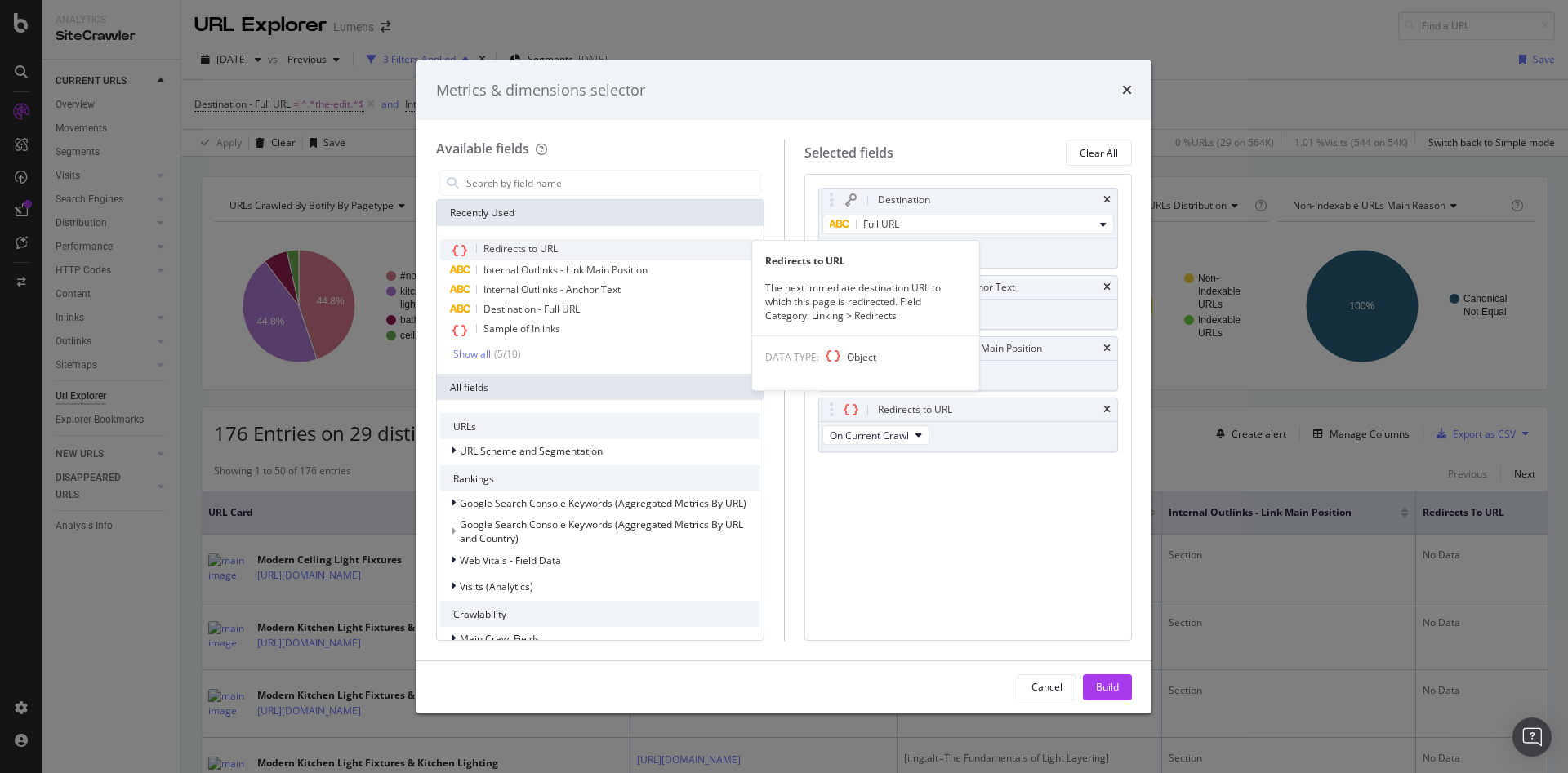
click at [563, 252] on div "Redirects to URL" at bounding box center [600, 250] width 320 height 21
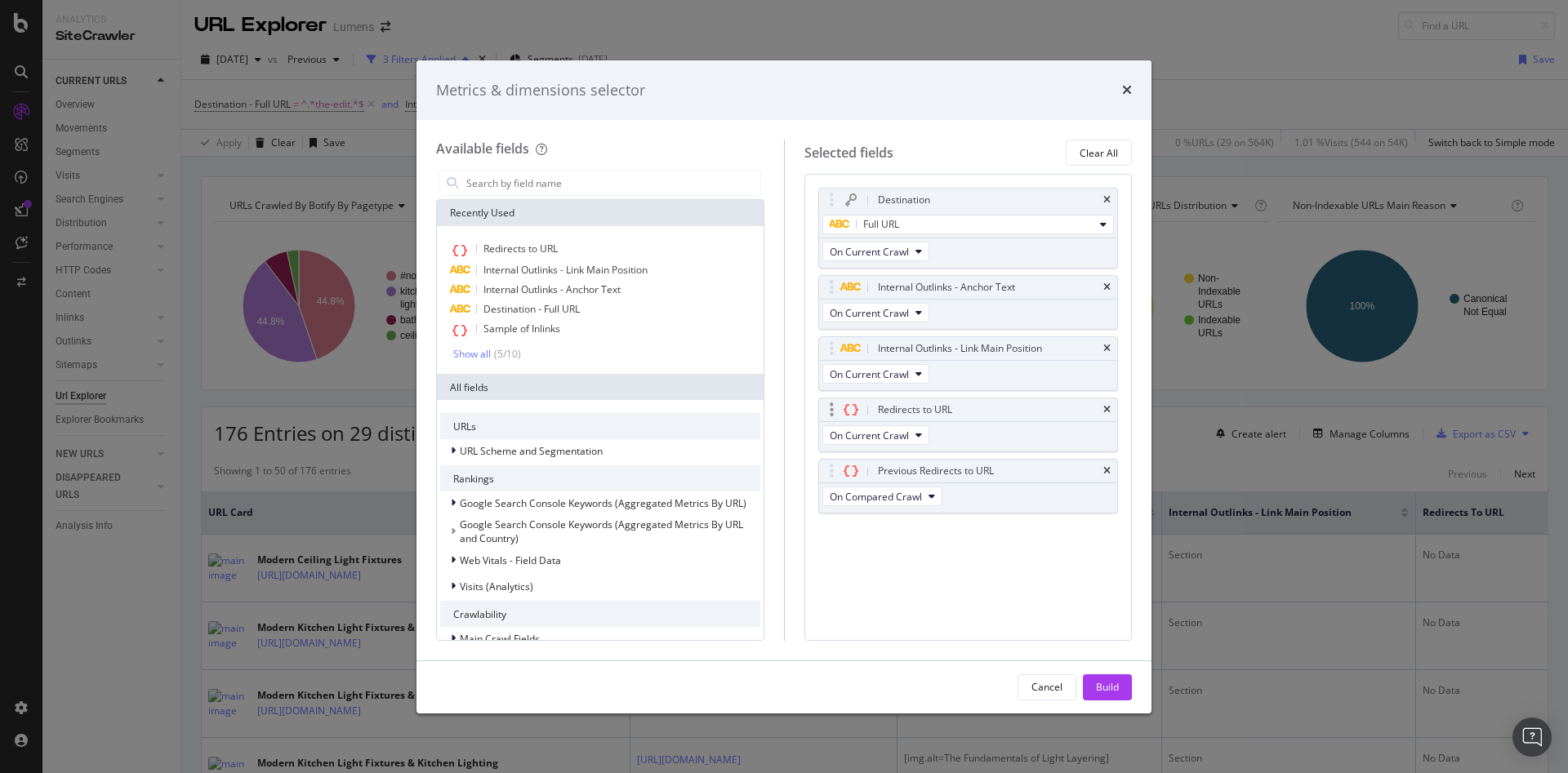
click at [1110, 406] on icon "times" at bounding box center [1108, 410] width 8 height 10
click at [510, 181] on input "modal" at bounding box center [613, 183] width 296 height 25
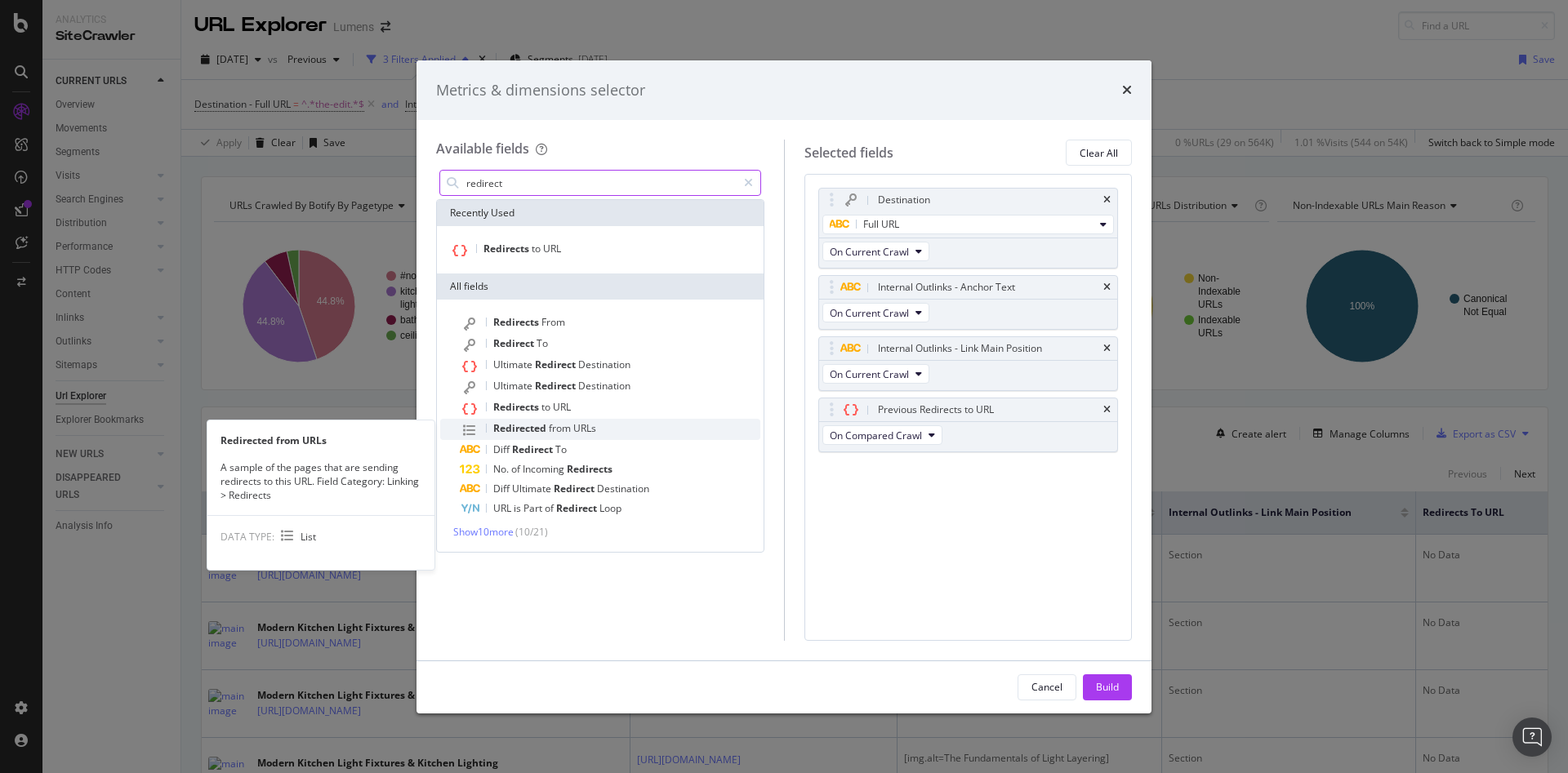
type input "redirect"
click at [576, 429] on span "URLs" at bounding box center [585, 428] width 23 height 13
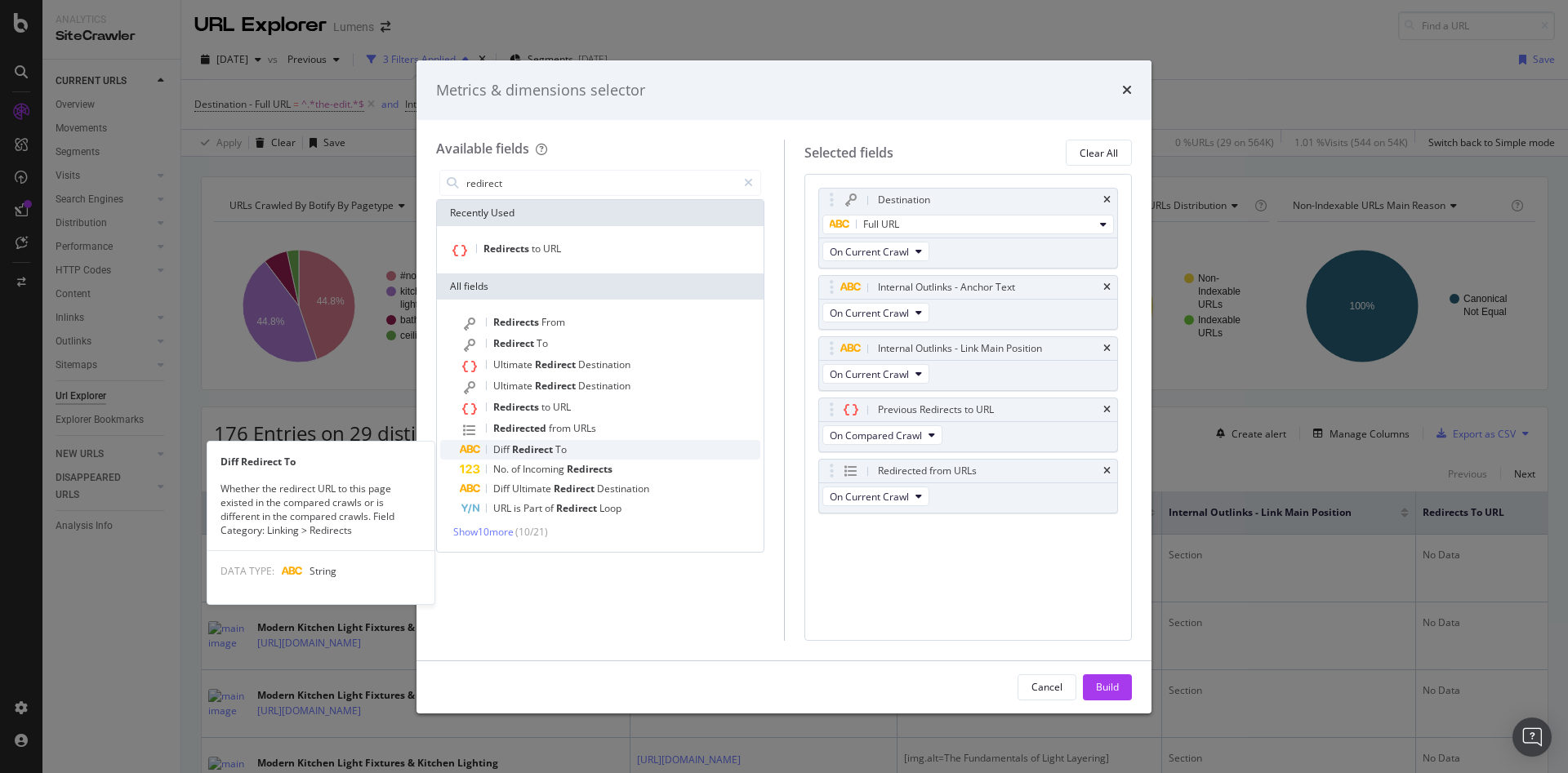
click at [547, 447] on span "Redirect" at bounding box center [533, 449] width 43 height 13
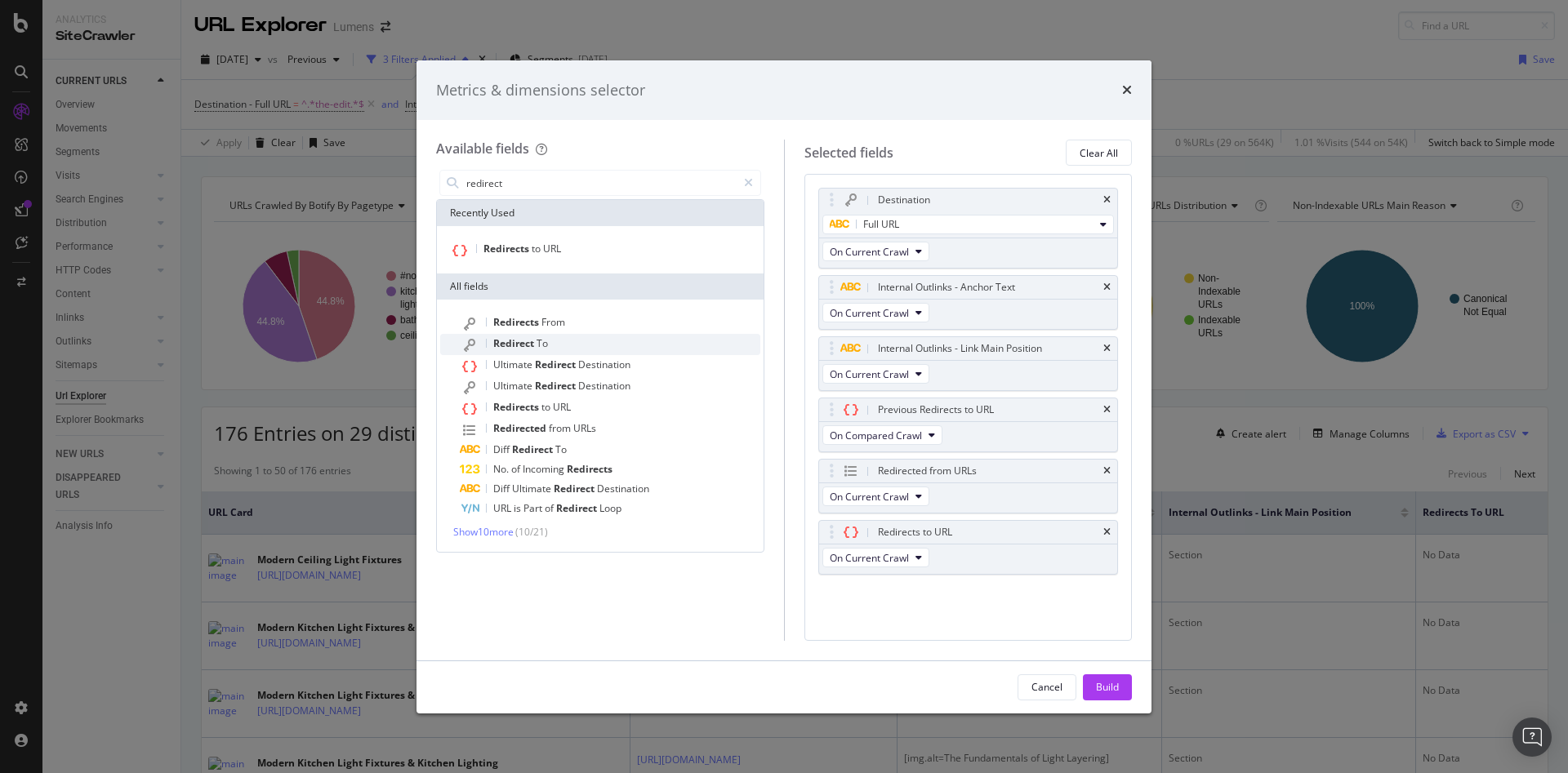
click at [548, 344] on span "To" at bounding box center [543, 343] width 12 height 13
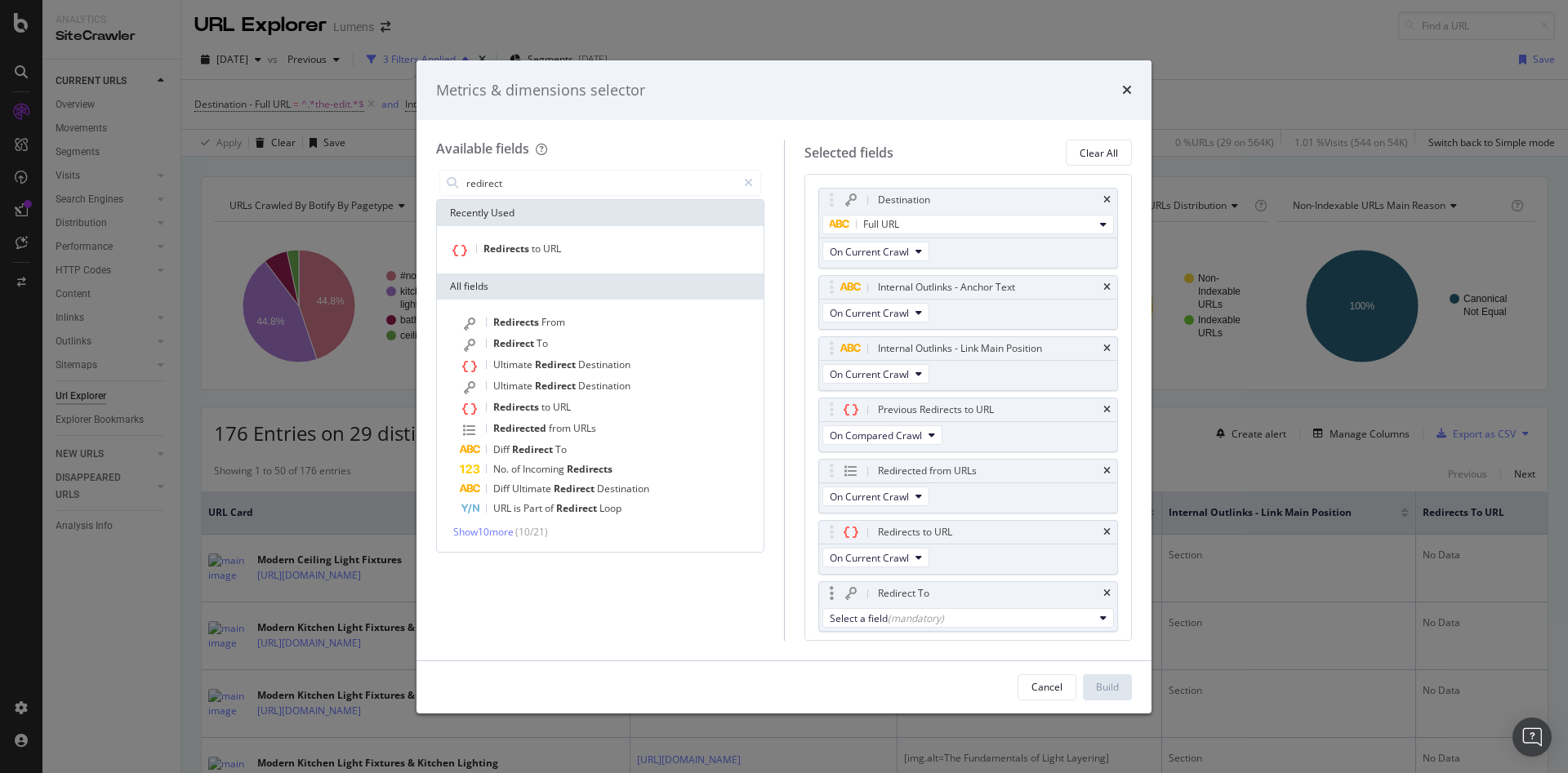
click at [935, 602] on div "Redirect To" at bounding box center [968, 593] width 299 height 23
click at [940, 617] on div "(mandatory)" at bounding box center [916, 618] width 57 height 13
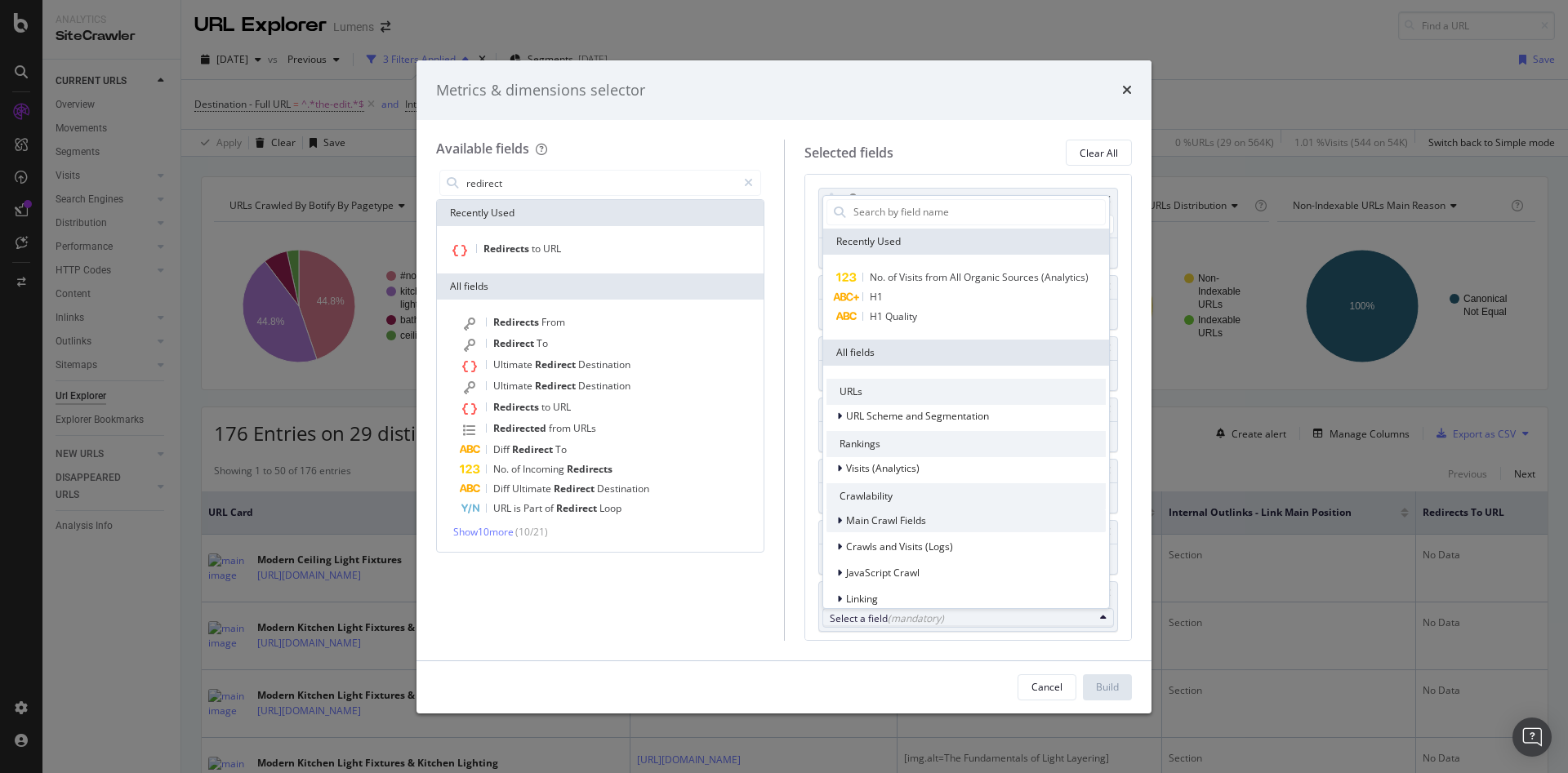
click at [843, 529] on div "modal" at bounding box center [842, 520] width 10 height 16
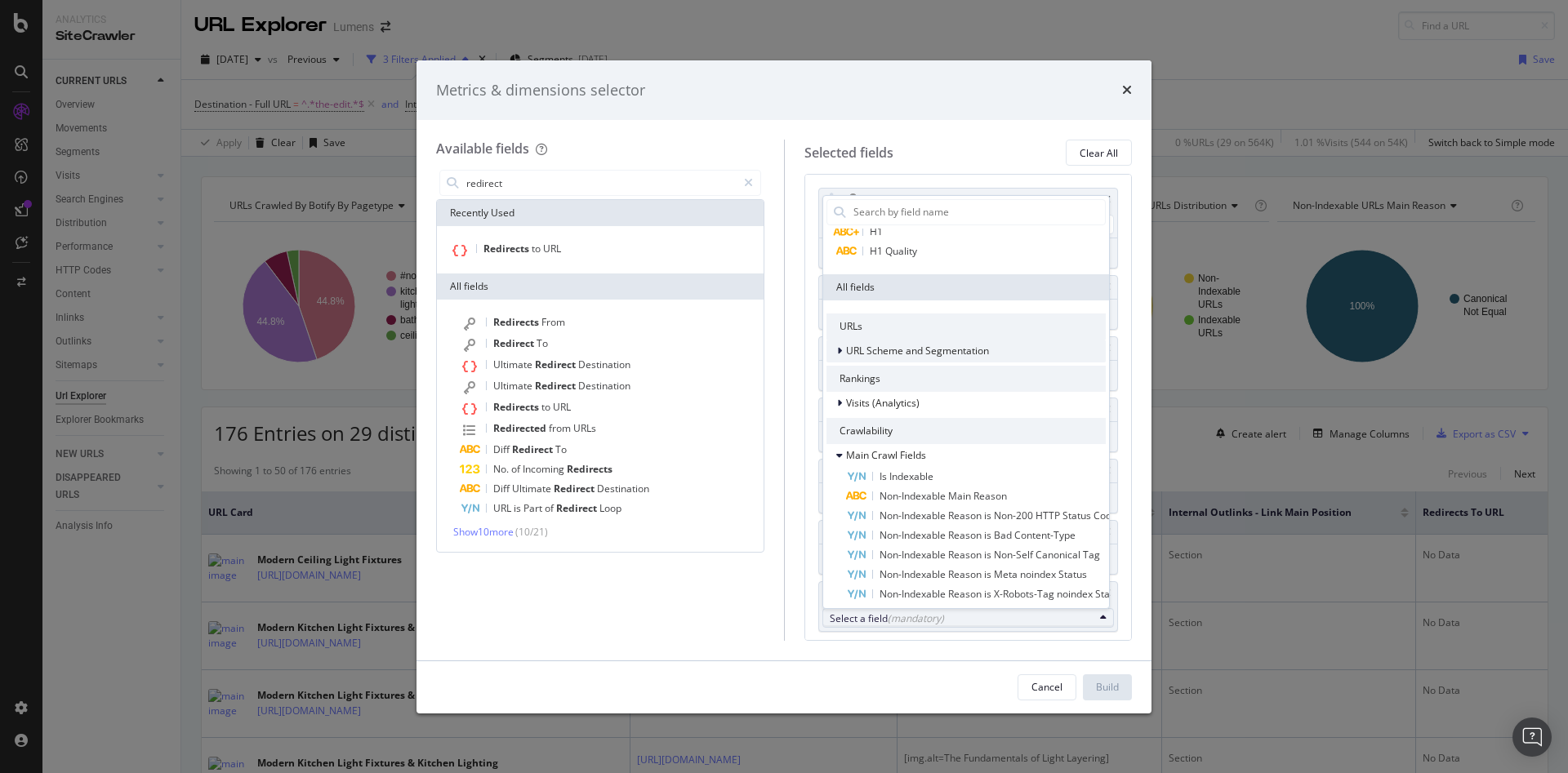
scroll to position [0, 0]
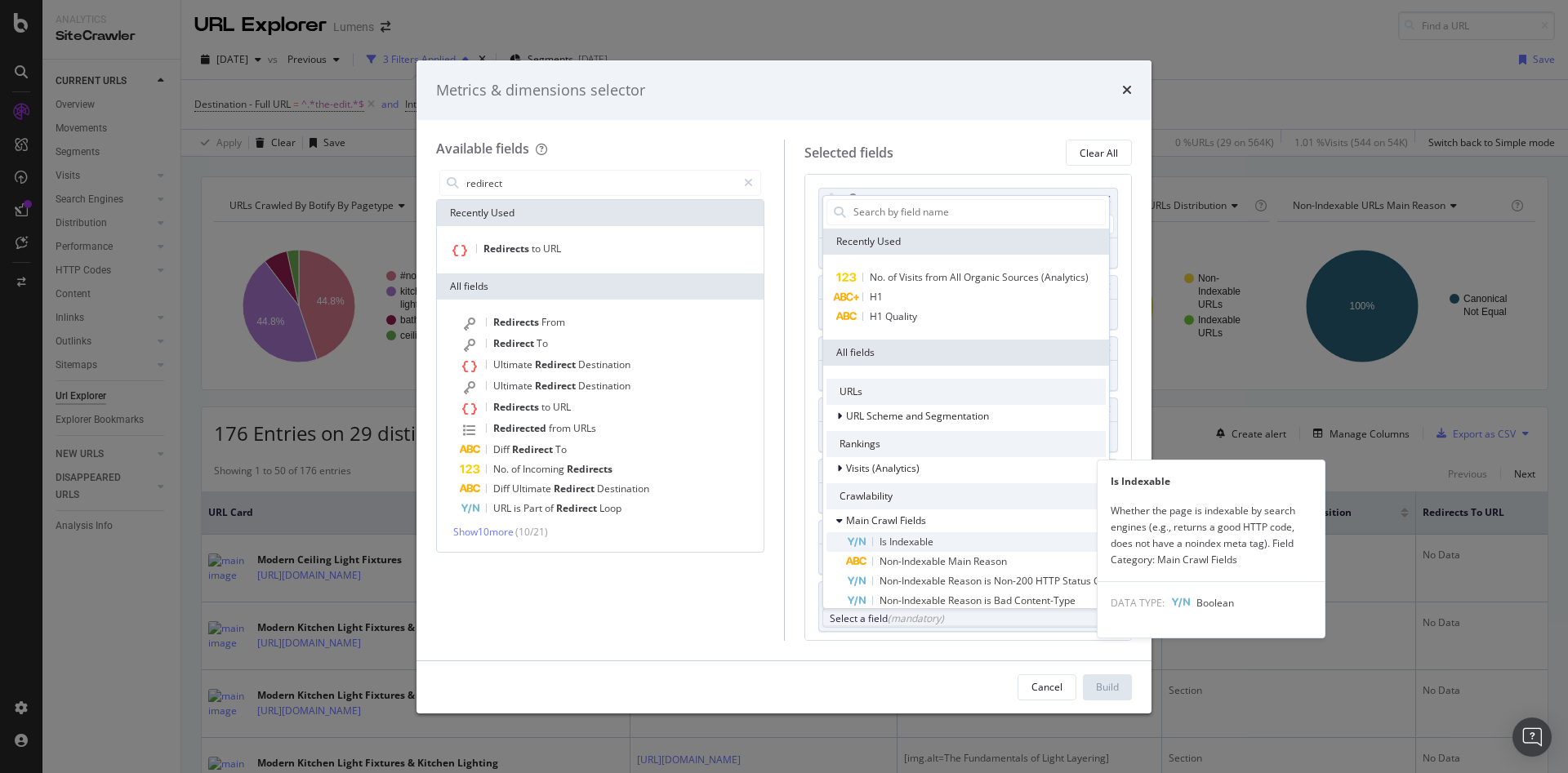
click at [919, 548] on span "Is Indexable" at bounding box center [907, 542] width 54 height 13
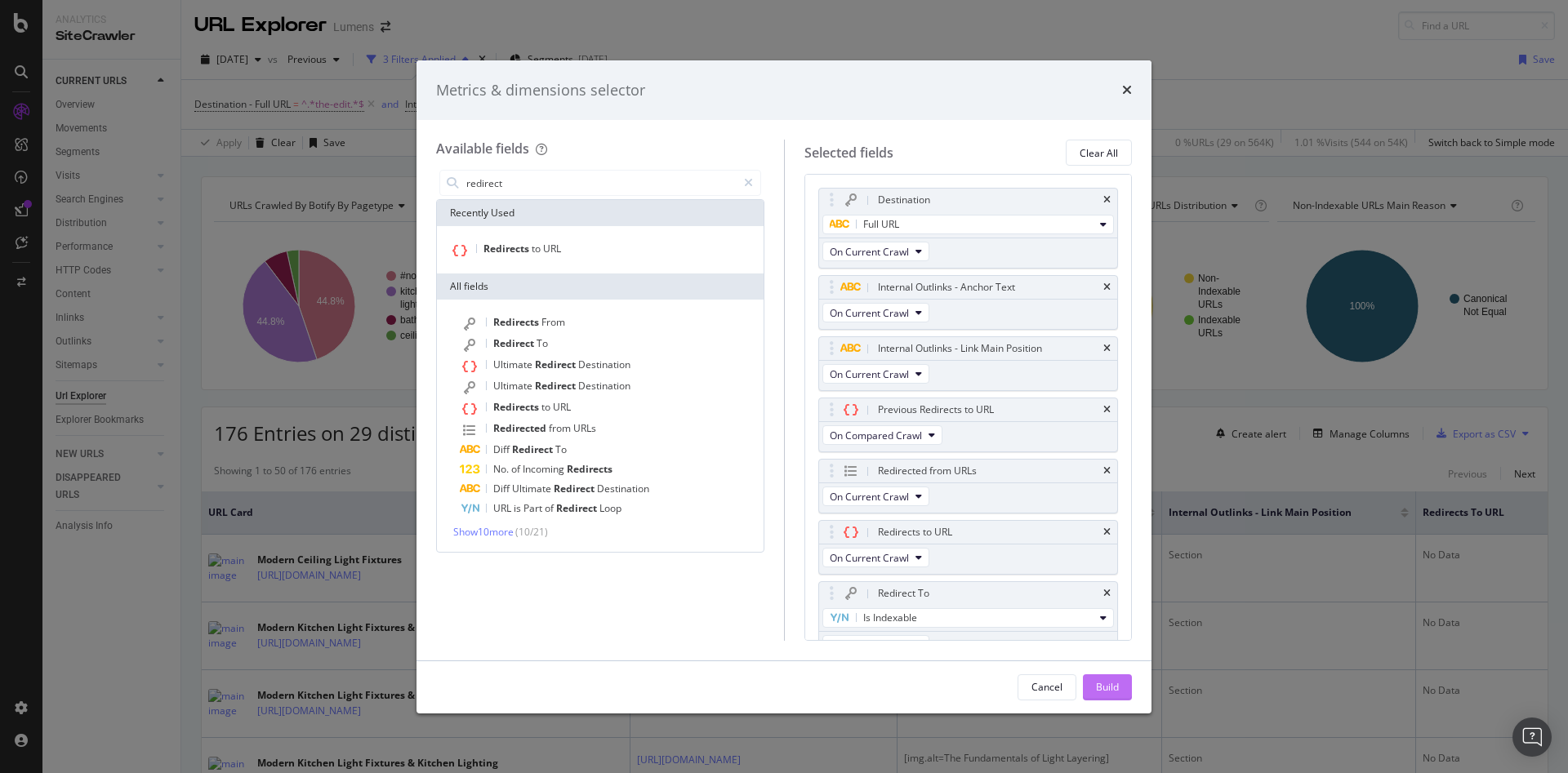
click at [1109, 688] on div "Build" at bounding box center [1108, 687] width 23 height 13
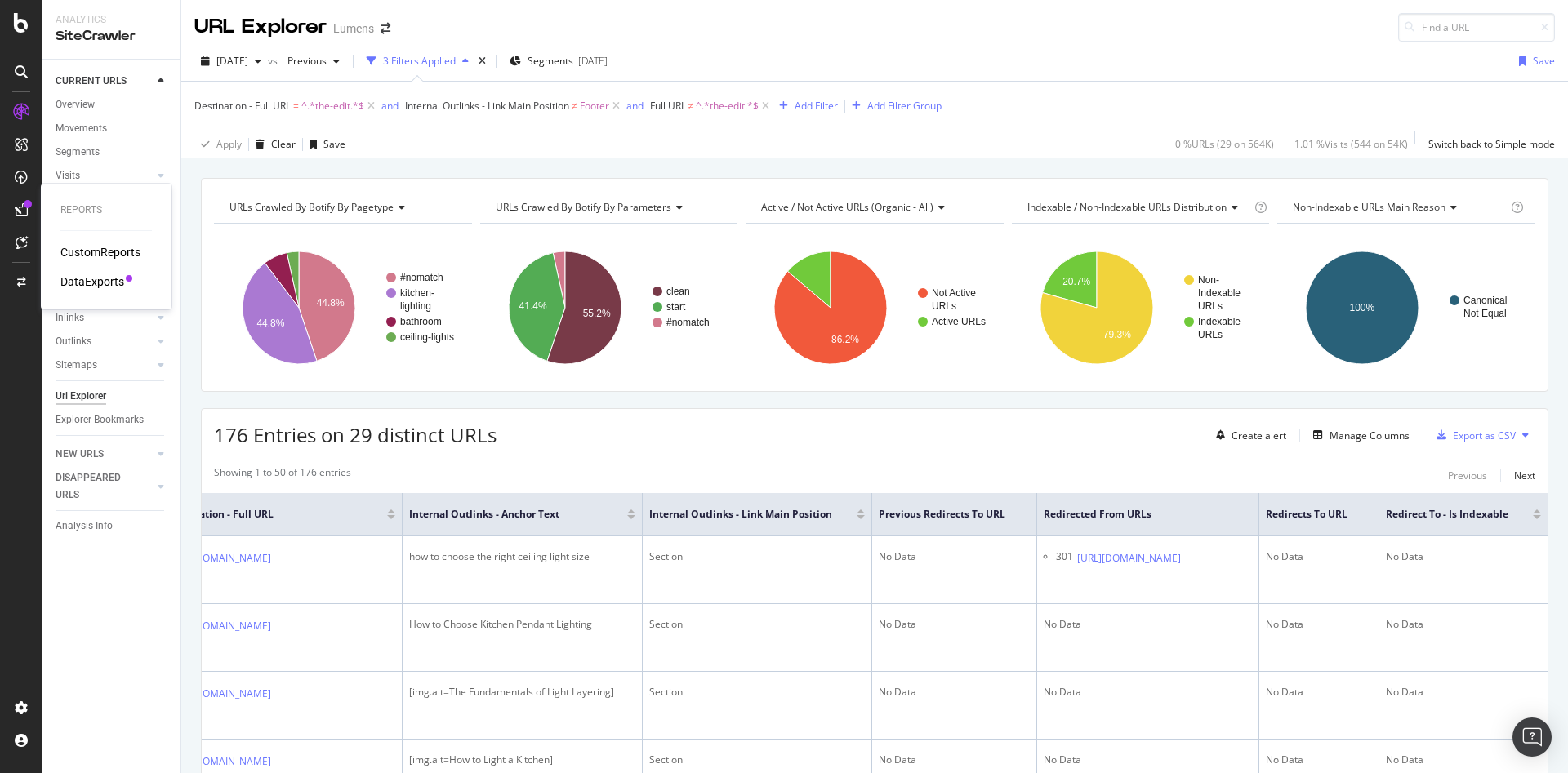
click at [85, 272] on div "CustomReports DataExports" at bounding box center [106, 267] width 91 height 46
click at [101, 281] on div "DataExports" at bounding box center [92, 281] width 63 height 16
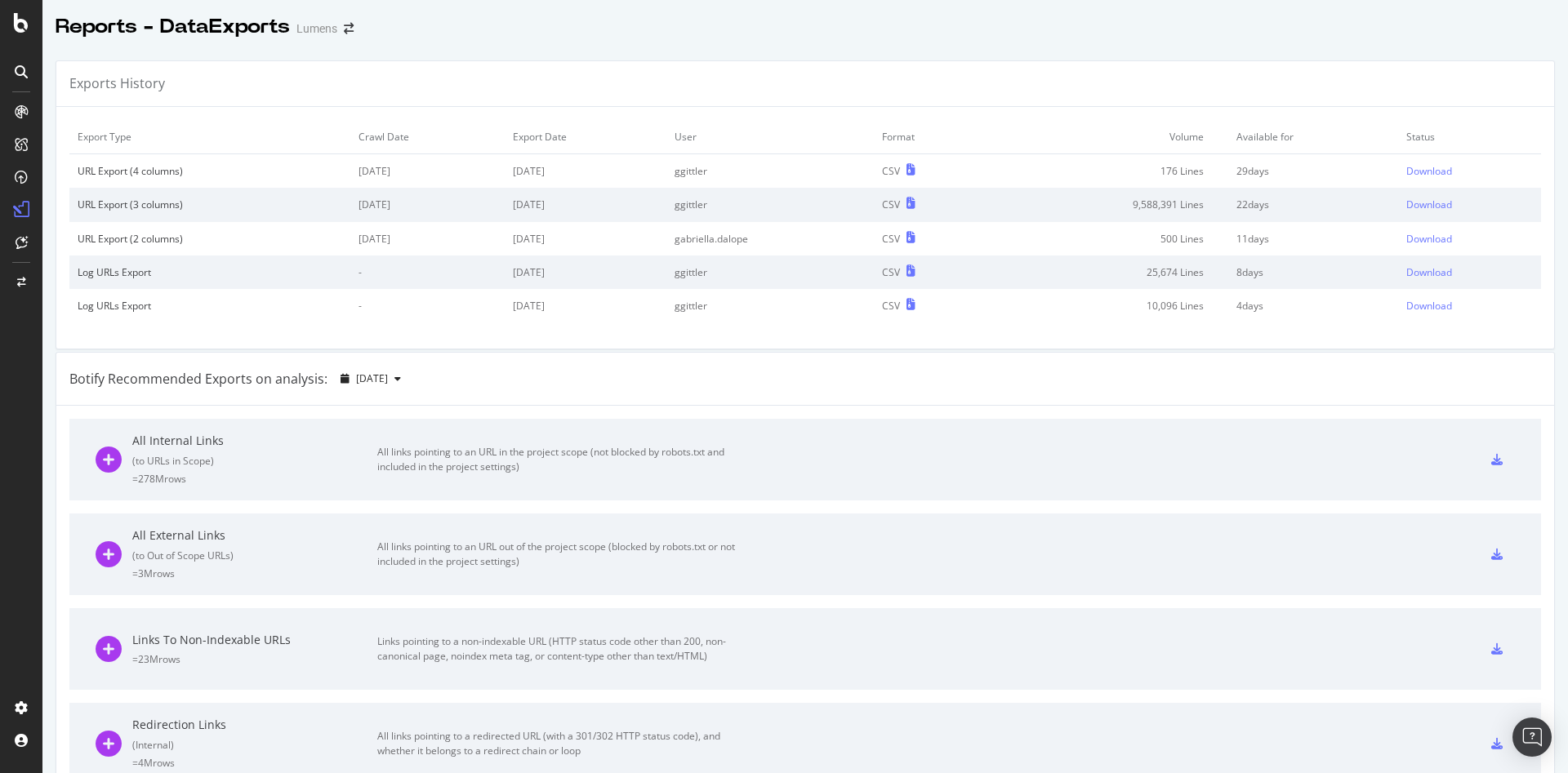
click at [1054, 79] on div "Exports History" at bounding box center [805, 85] width 1498 height 46
click at [1407, 172] on div "Download" at bounding box center [1430, 171] width 46 height 13
